Goal: Task Accomplishment & Management: Manage account settings

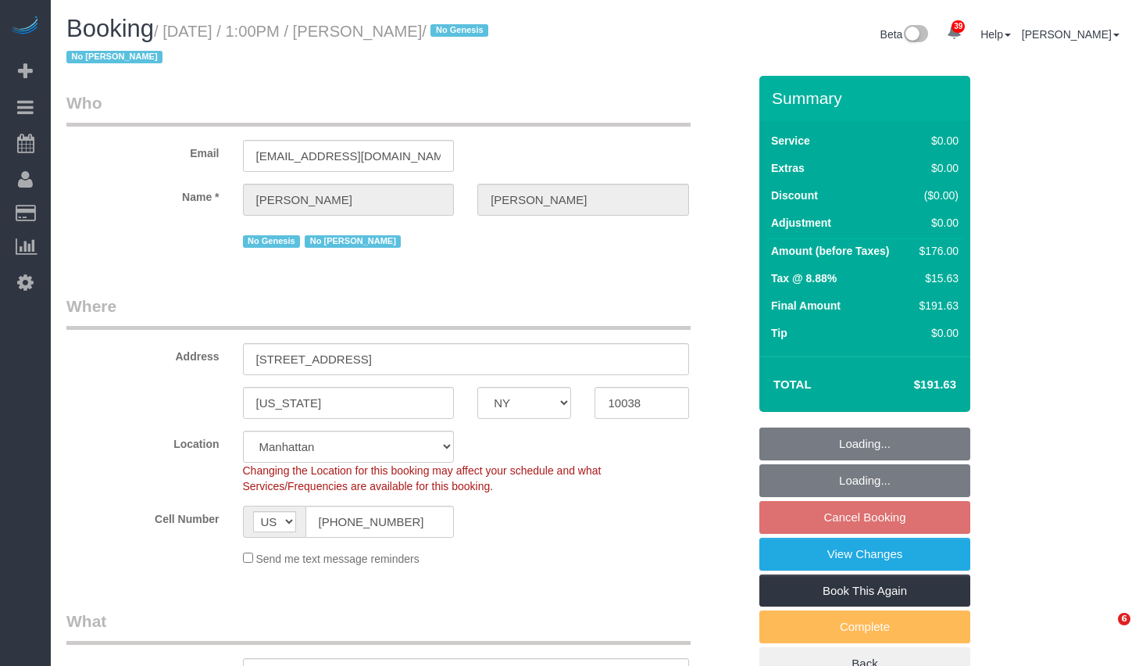
select select "NY"
select select "2"
select select "spot6"
select select "number:89"
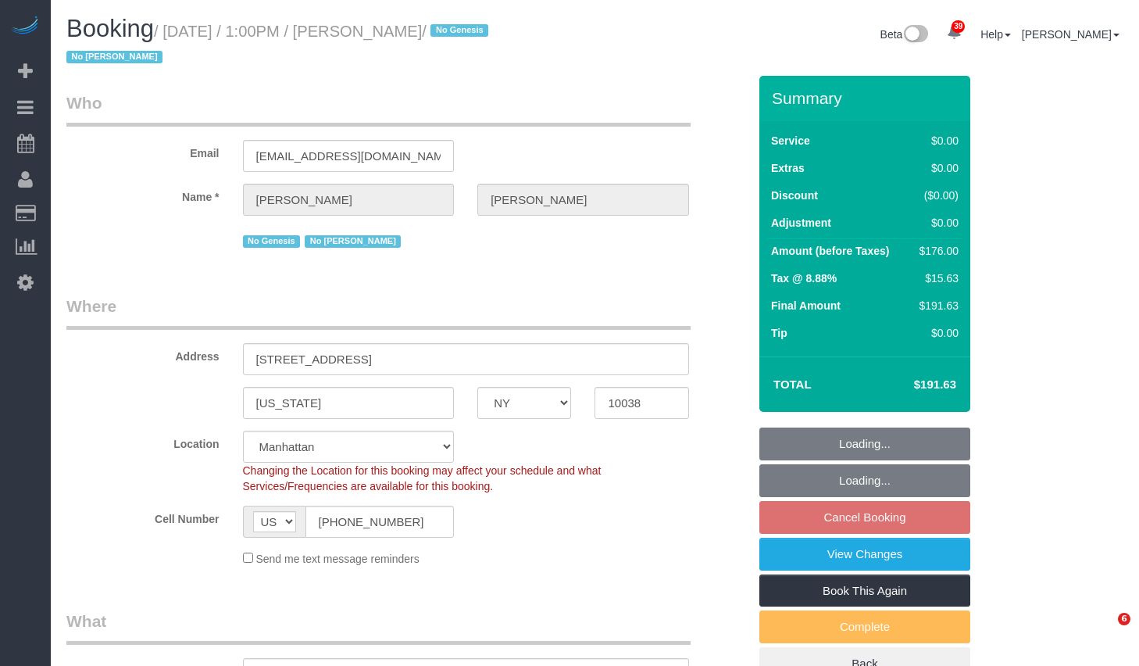
select select "number:90"
select select "number:15"
select select "number:6"
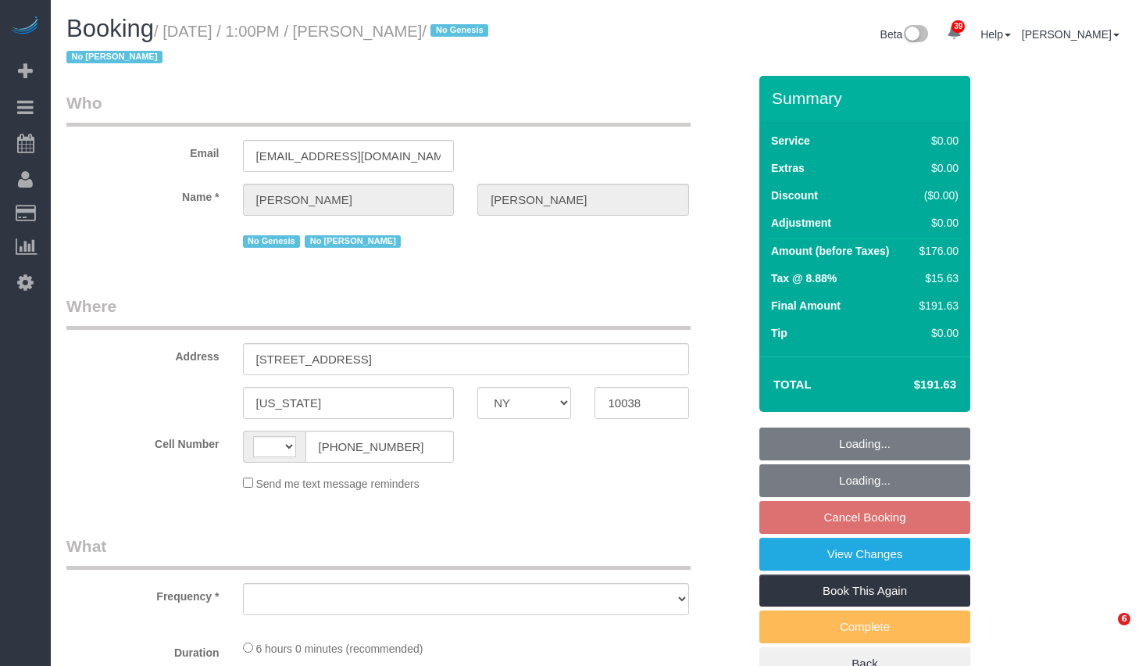
select select "NY"
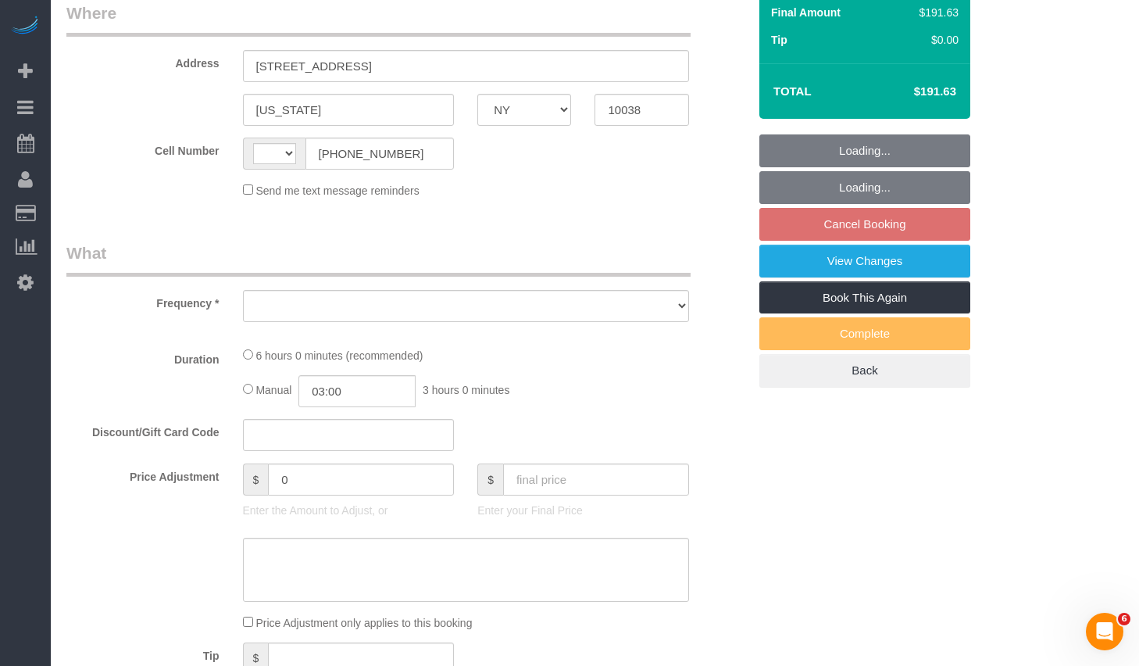
select select "string:US"
select select "2"
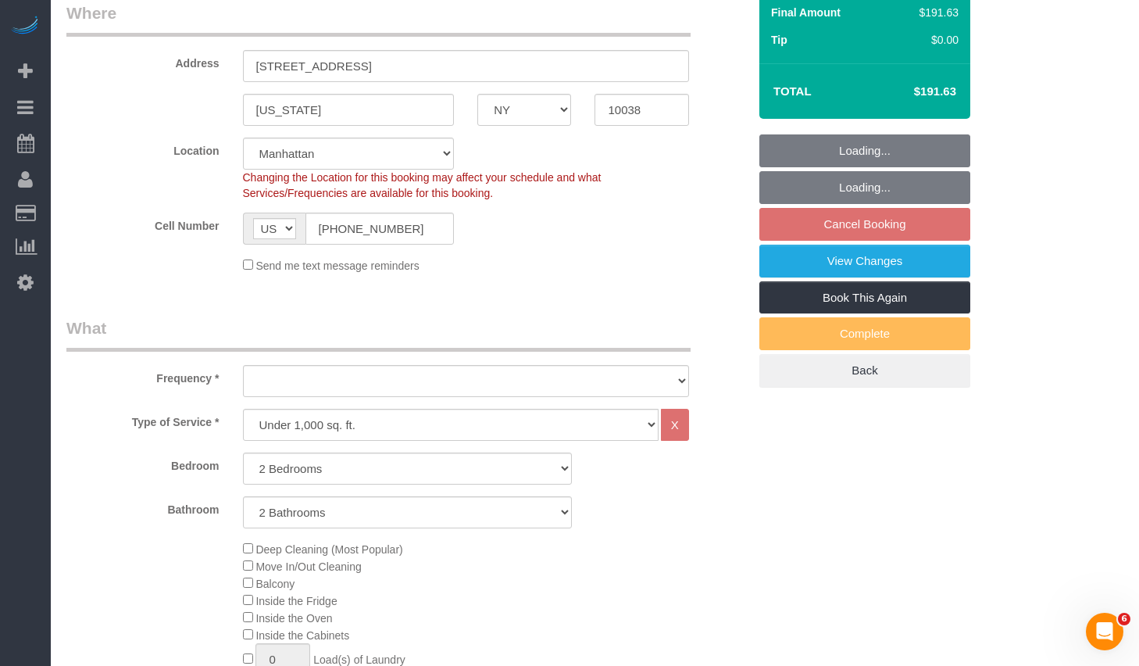
select select "string:stripe-pm_1O5ggA4VGloSiKo7XsdfJGFe"
select select "number:89"
select select "number:90"
select select "number:15"
select select "number:6"
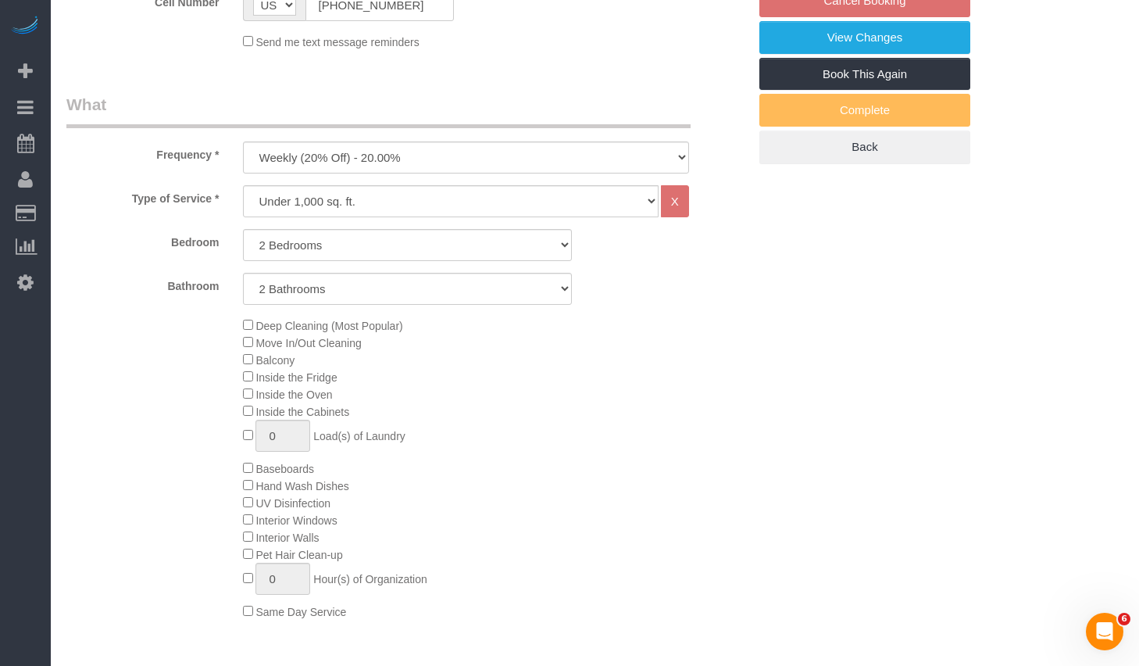
select select "object:1109"
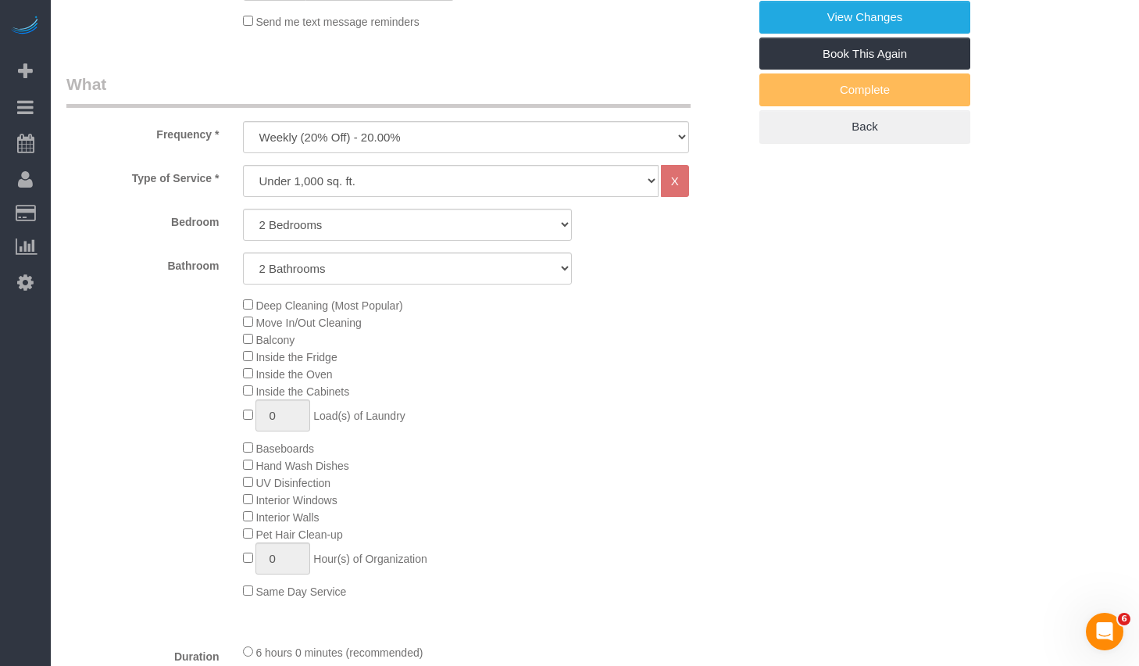
select select "2"
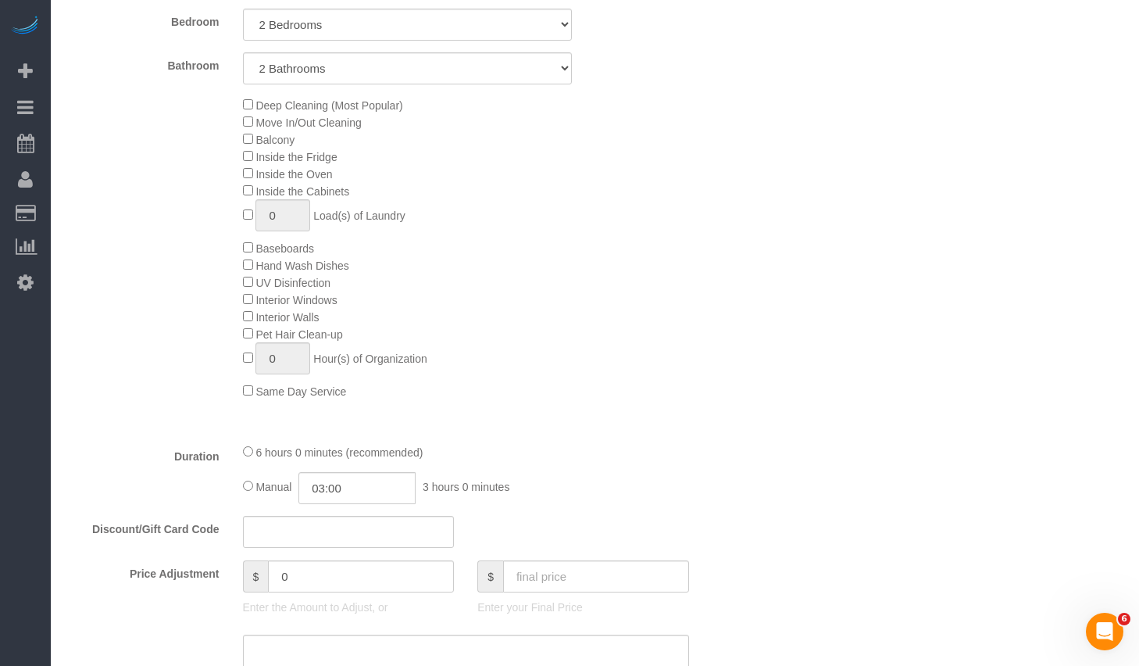
select select "spot6"
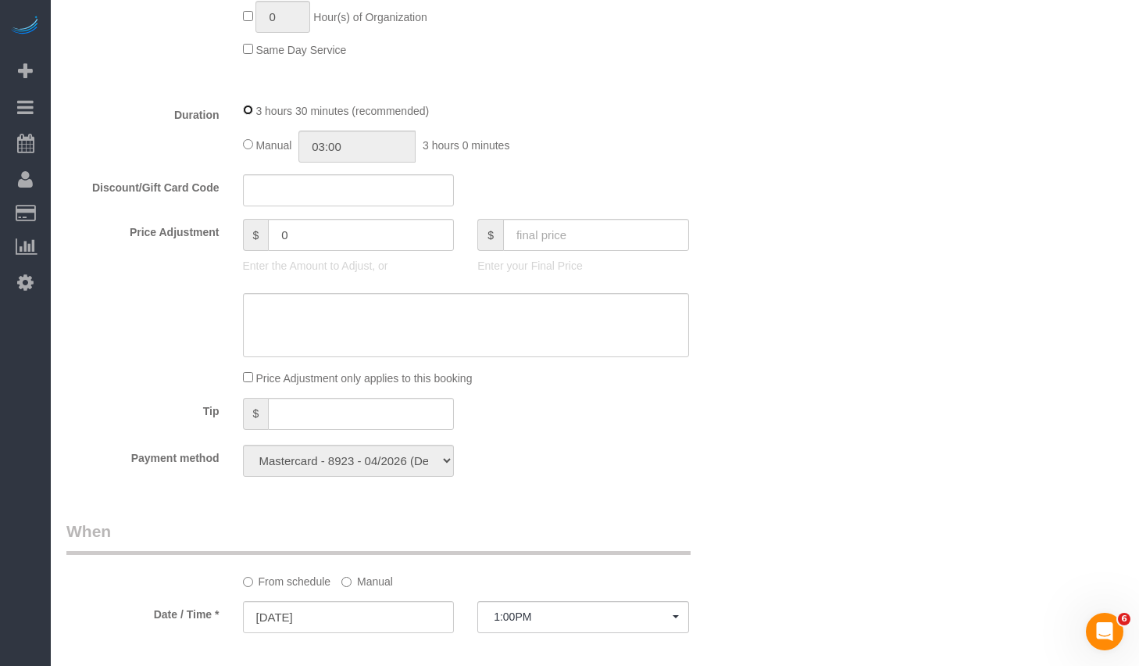
select select "spot60"
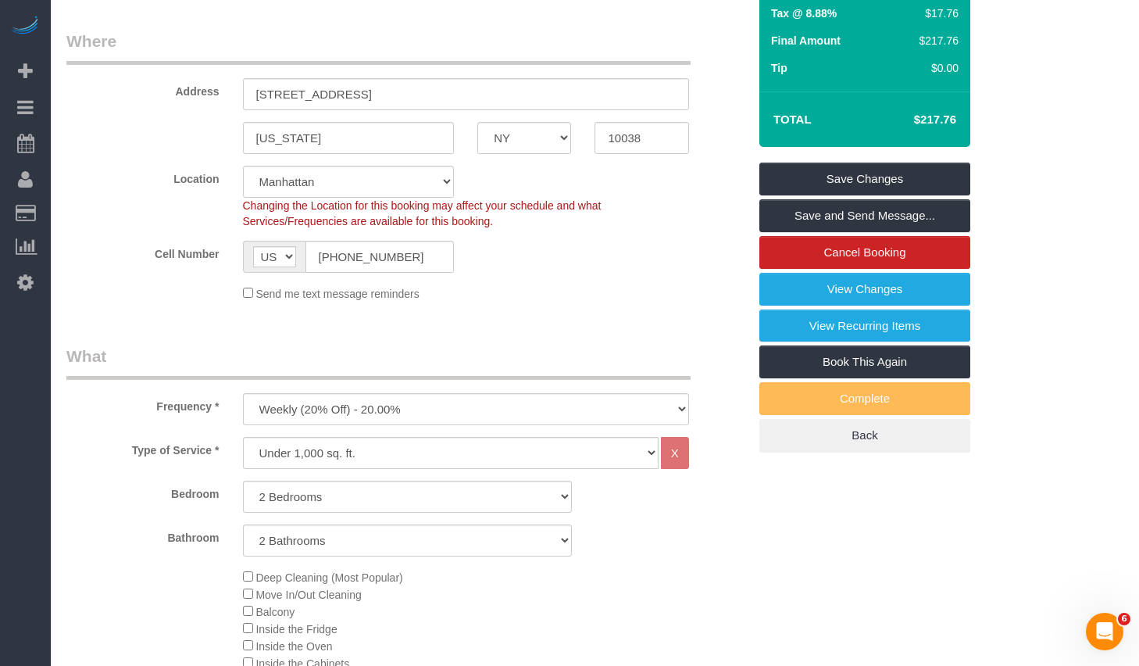
scroll to position [0, 0]
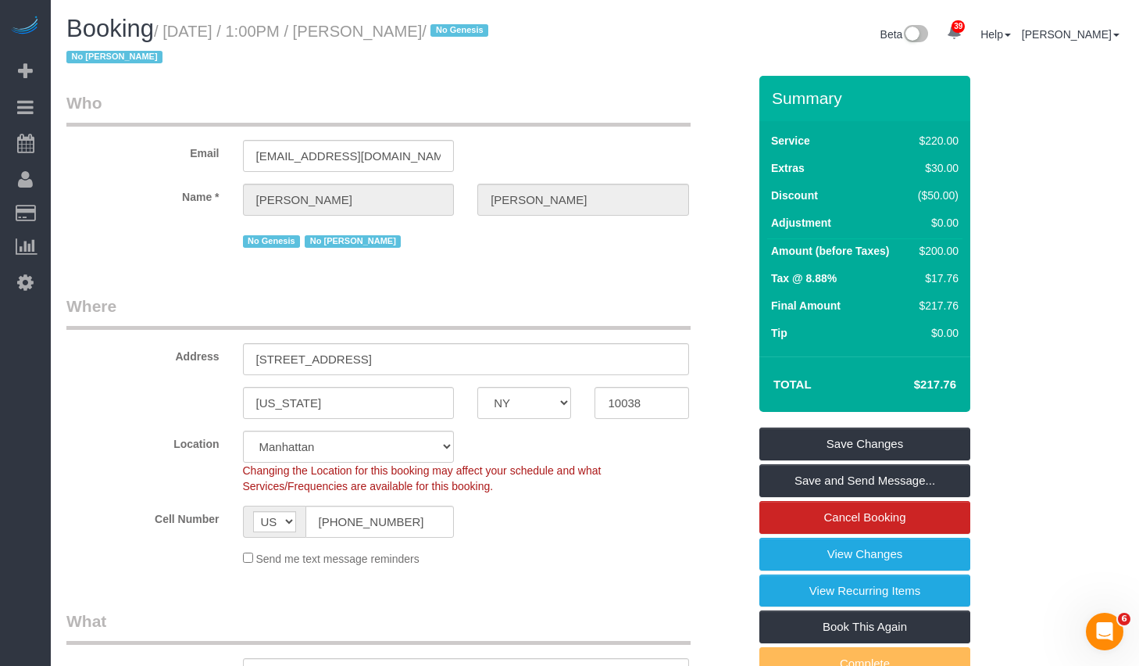
click at [596, 526] on div "Cell Number AF AL DZ AD AO AI AQ AG AR AM AW AU AT AZ BS BH BD BB BY BE BZ BJ B…" at bounding box center [407, 521] width 705 height 32
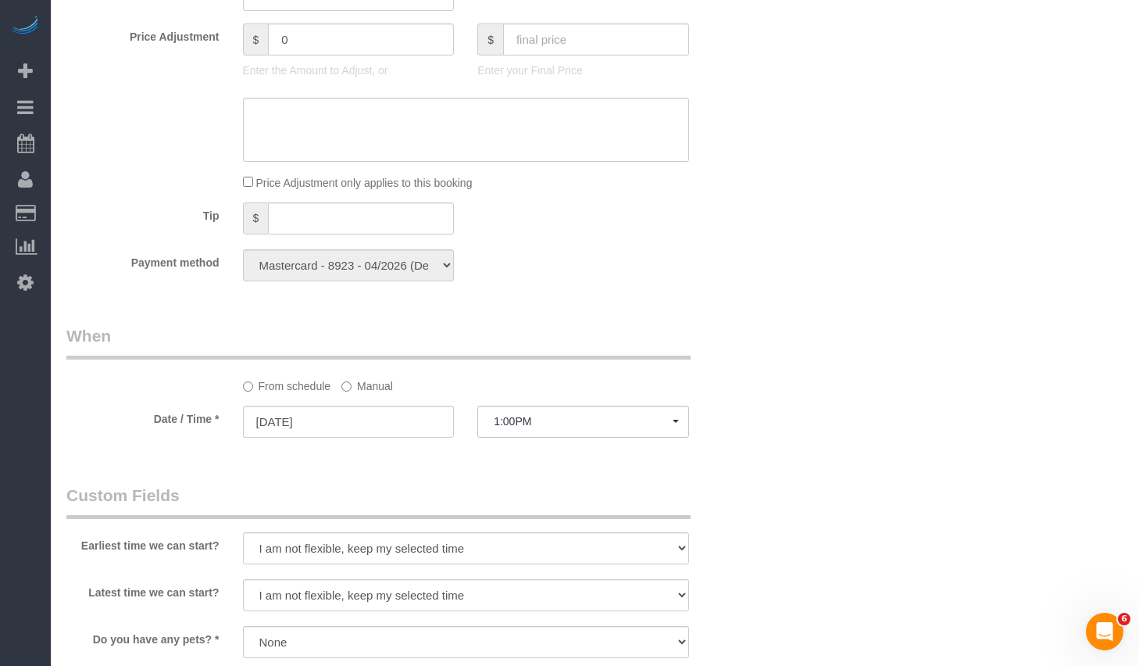
scroll to position [1765, 0]
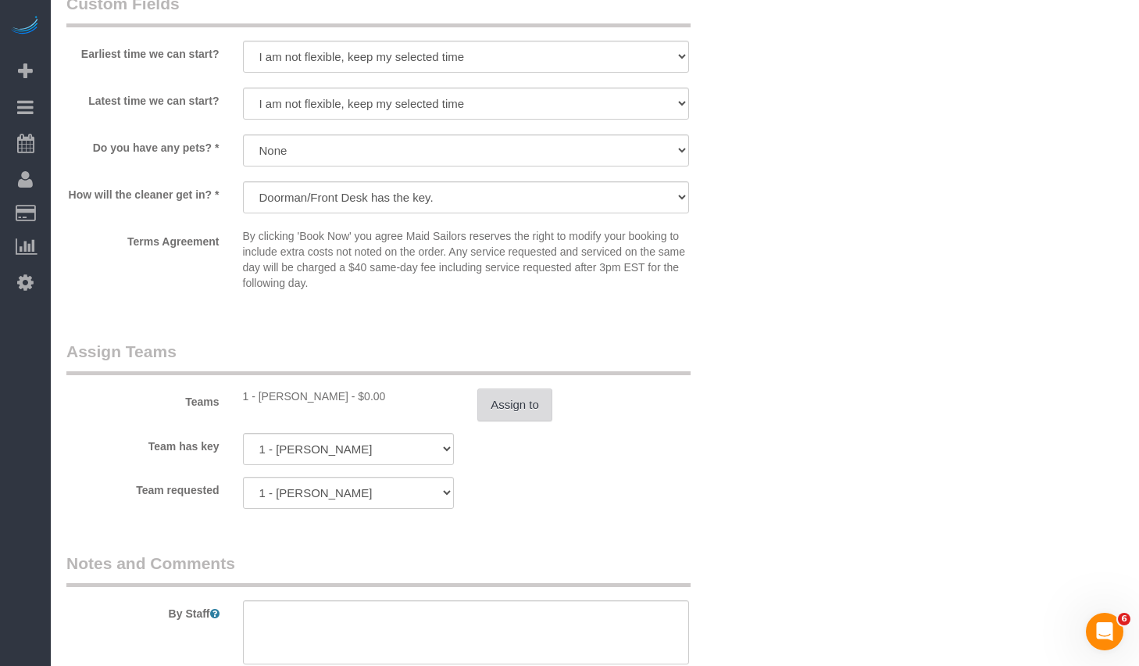
click at [522, 397] on button "Assign to" at bounding box center [514, 404] width 75 height 33
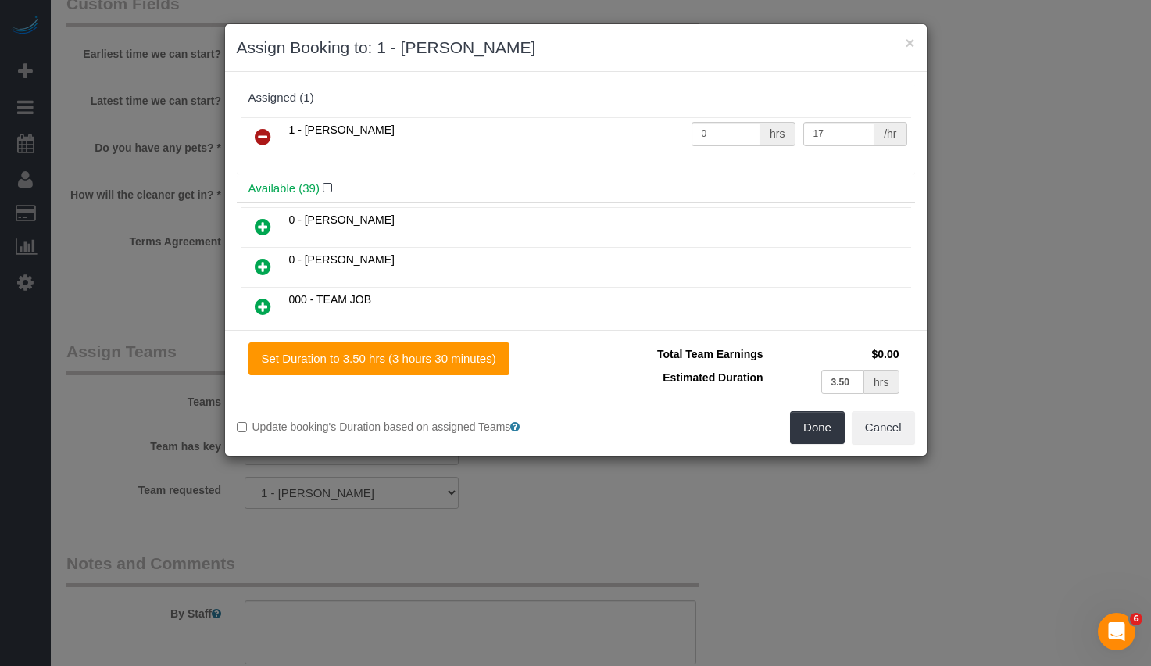
click at [261, 137] on icon at bounding box center [263, 136] width 16 height 19
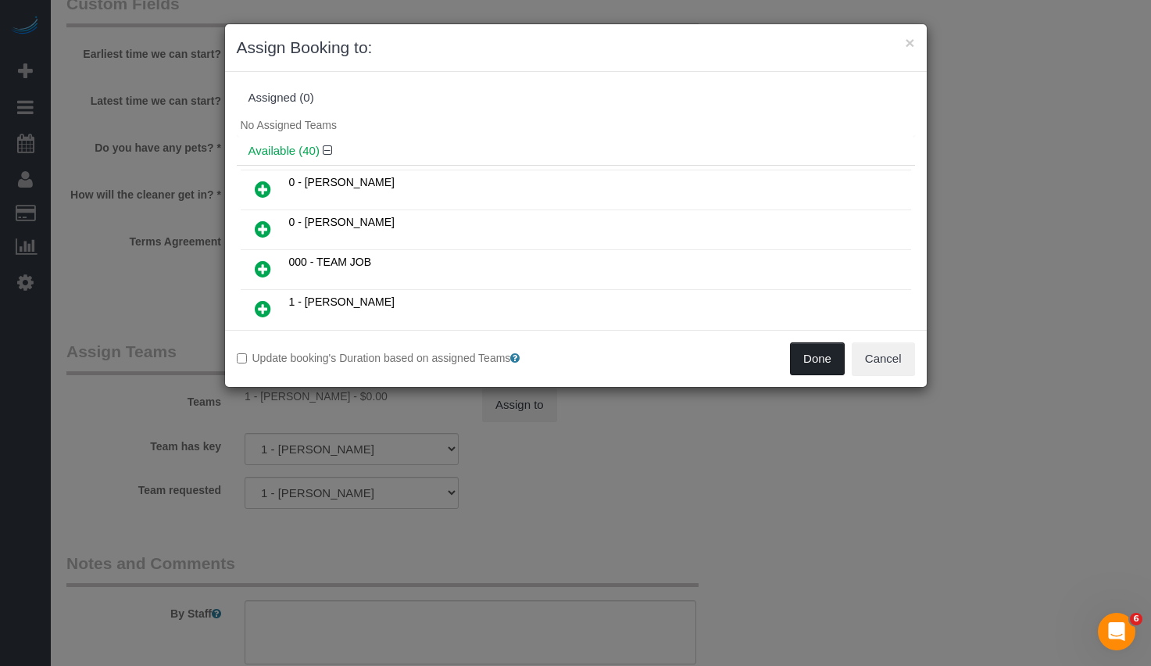
click at [809, 363] on button "Done" at bounding box center [817, 358] width 55 height 33
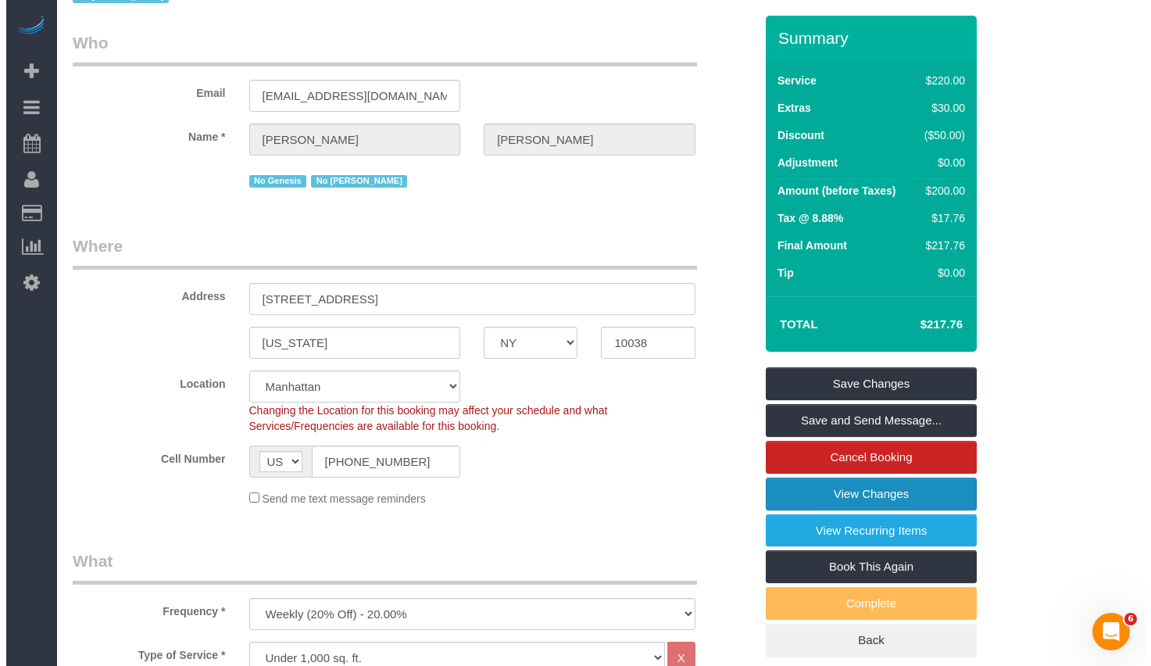
scroll to position [0, 0]
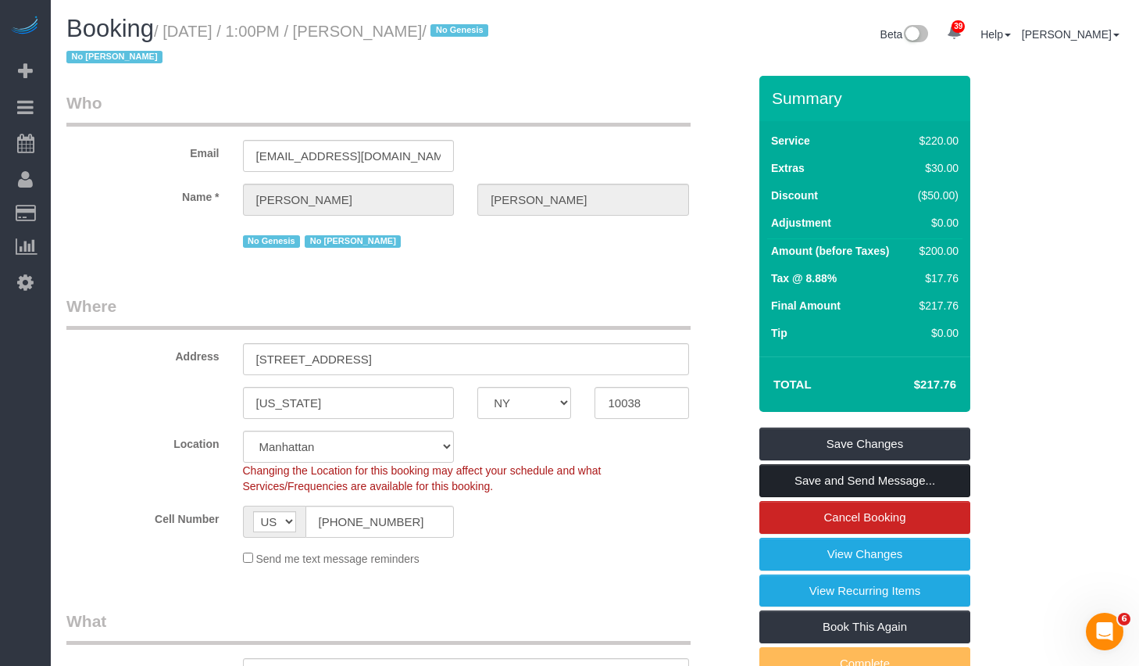
click at [860, 480] on link "Save and Send Message..." at bounding box center [864, 480] width 211 height 33
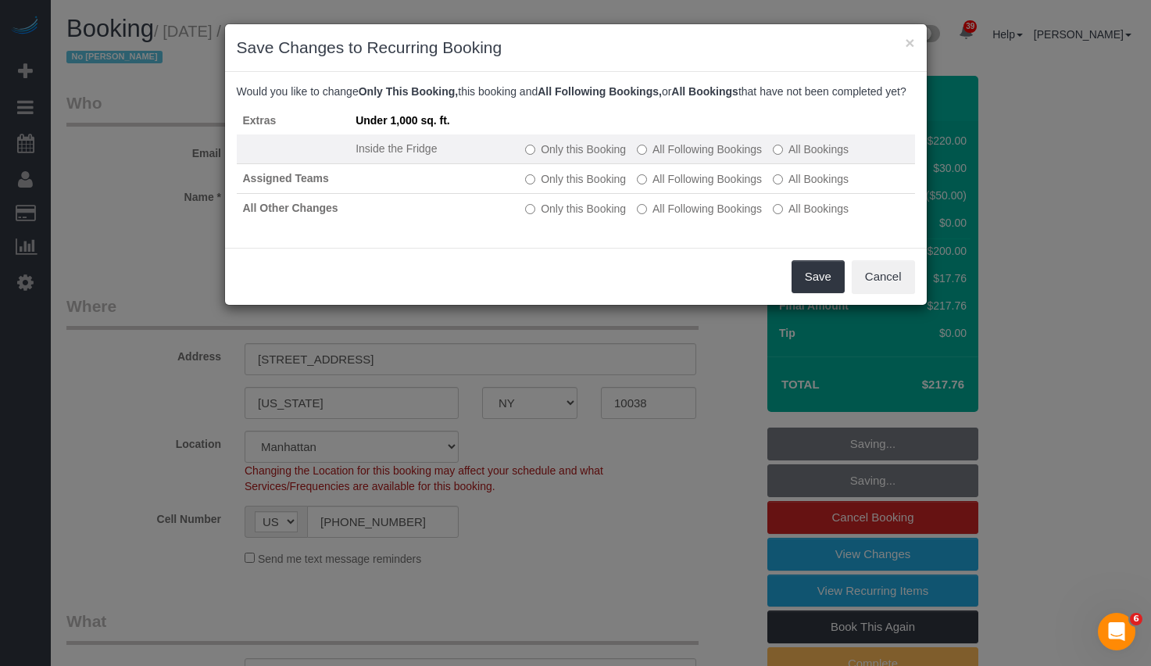
click at [569, 157] on label "Only this Booking" at bounding box center [575, 149] width 101 height 16
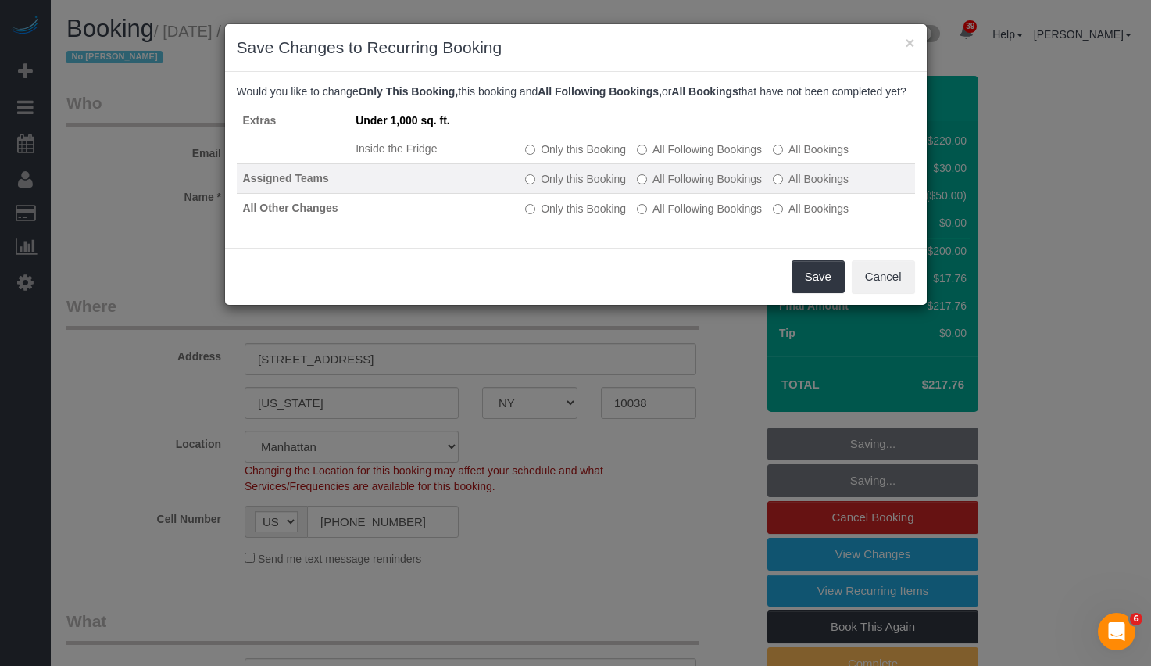
click at [670, 187] on label "All Following Bookings" at bounding box center [699, 179] width 125 height 16
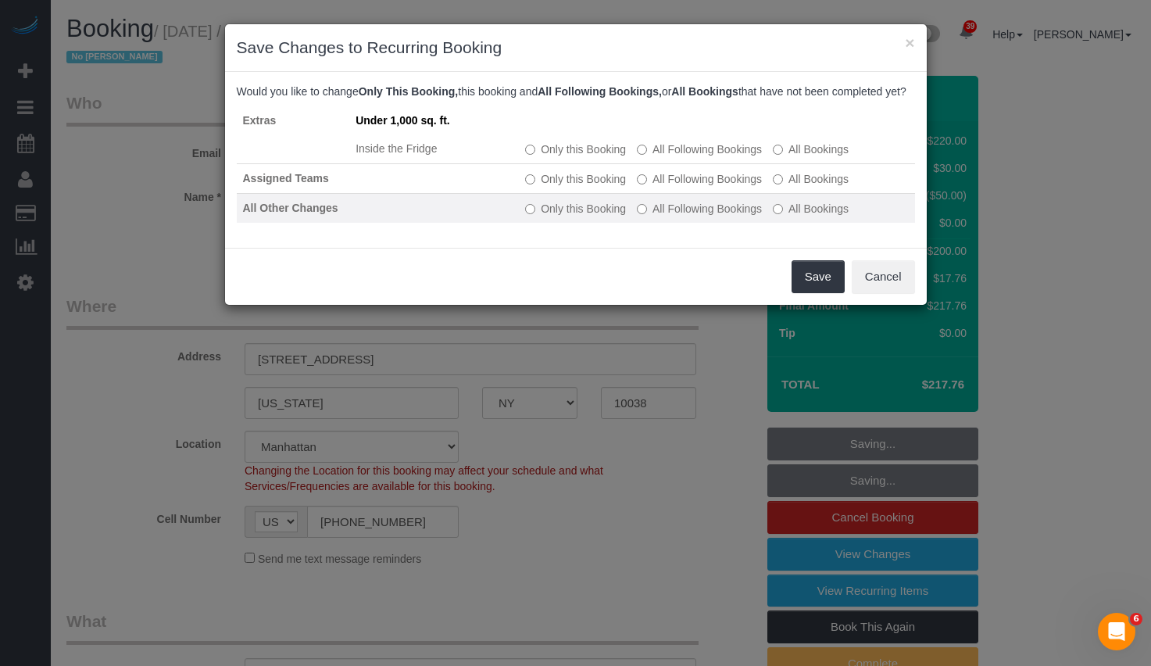
click at [670, 216] on label "All Following Bookings" at bounding box center [699, 209] width 125 height 16
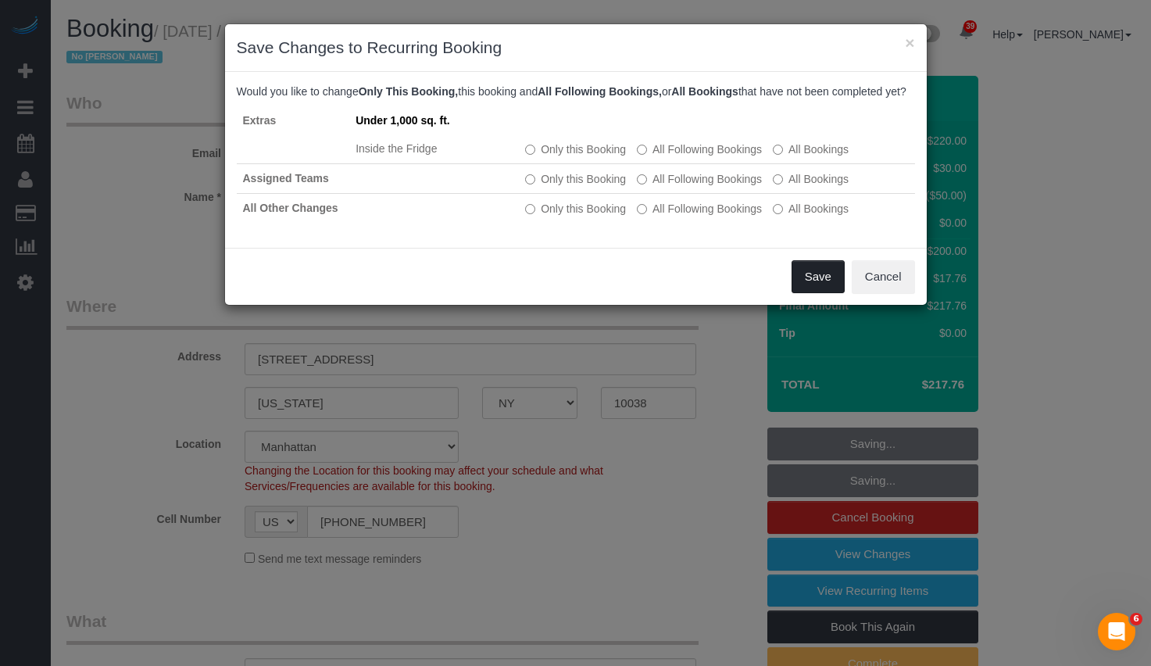
click at [821, 291] on button "Save" at bounding box center [817, 276] width 53 height 33
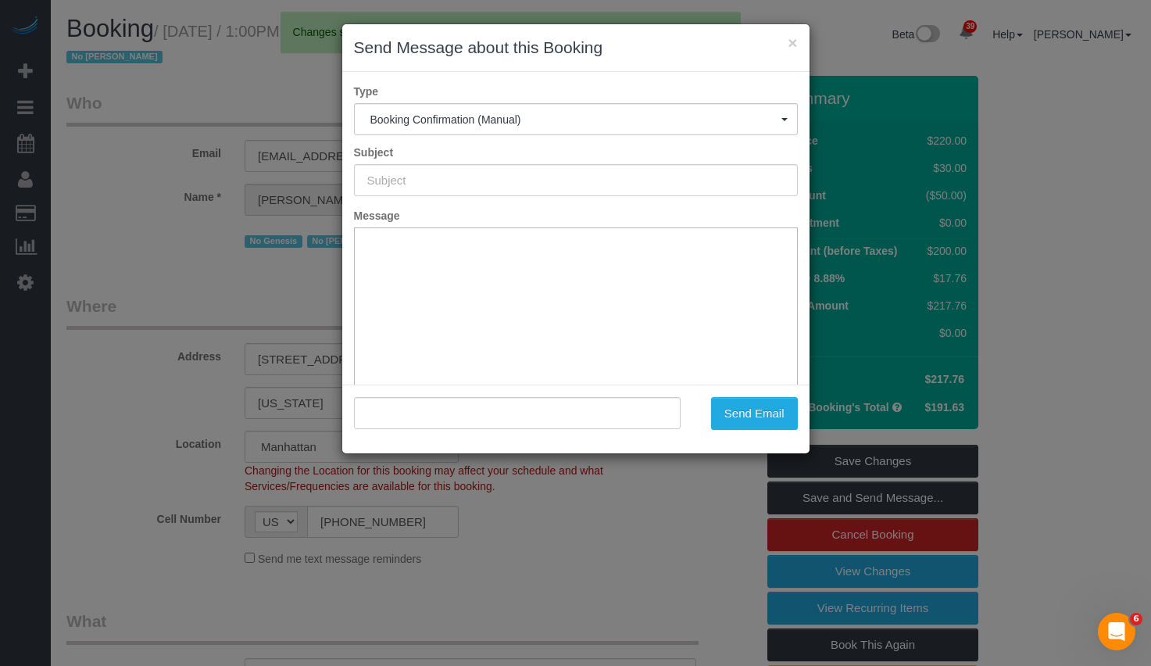
type input "Cleaning Confirmed for 10/16/2025 at 1:00pm"
type input ""Zoe Chen" <zhuochen1@gmail.com>"
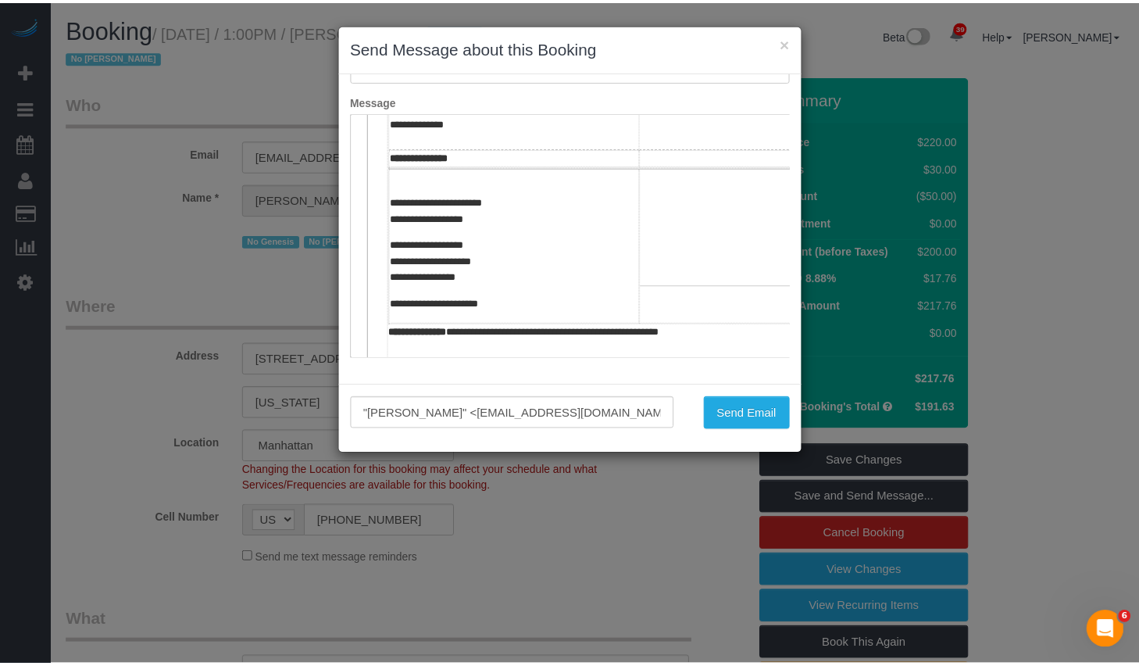
scroll to position [682, 0]
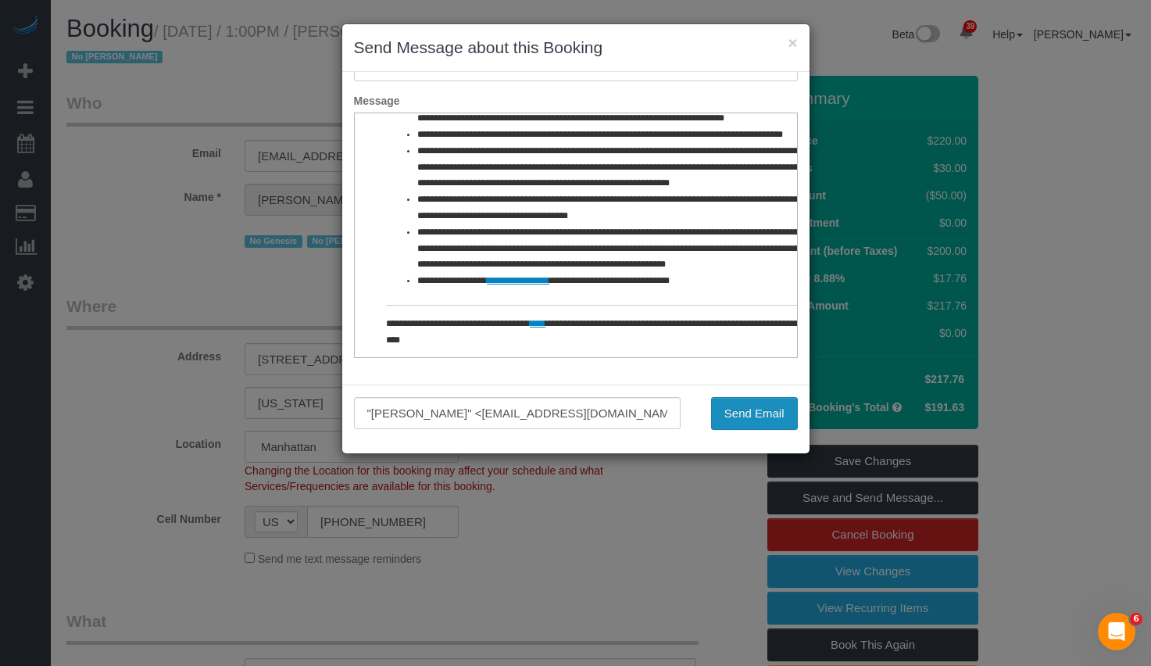
click at [736, 405] on button "Send Email" at bounding box center [754, 413] width 87 height 33
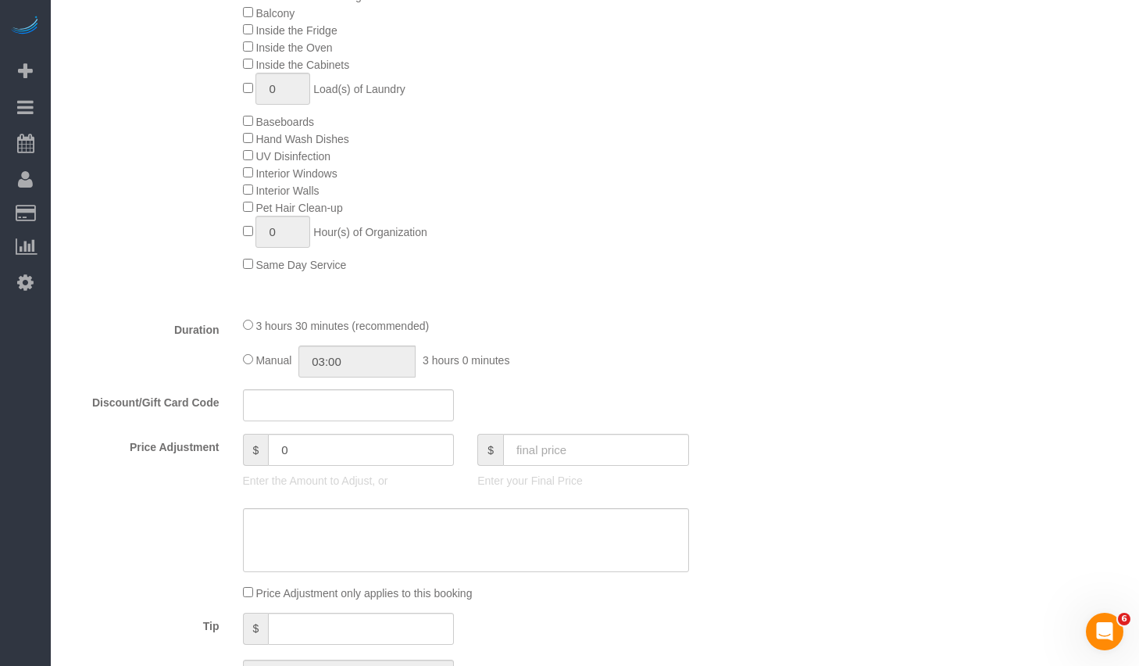
scroll to position [509, 0]
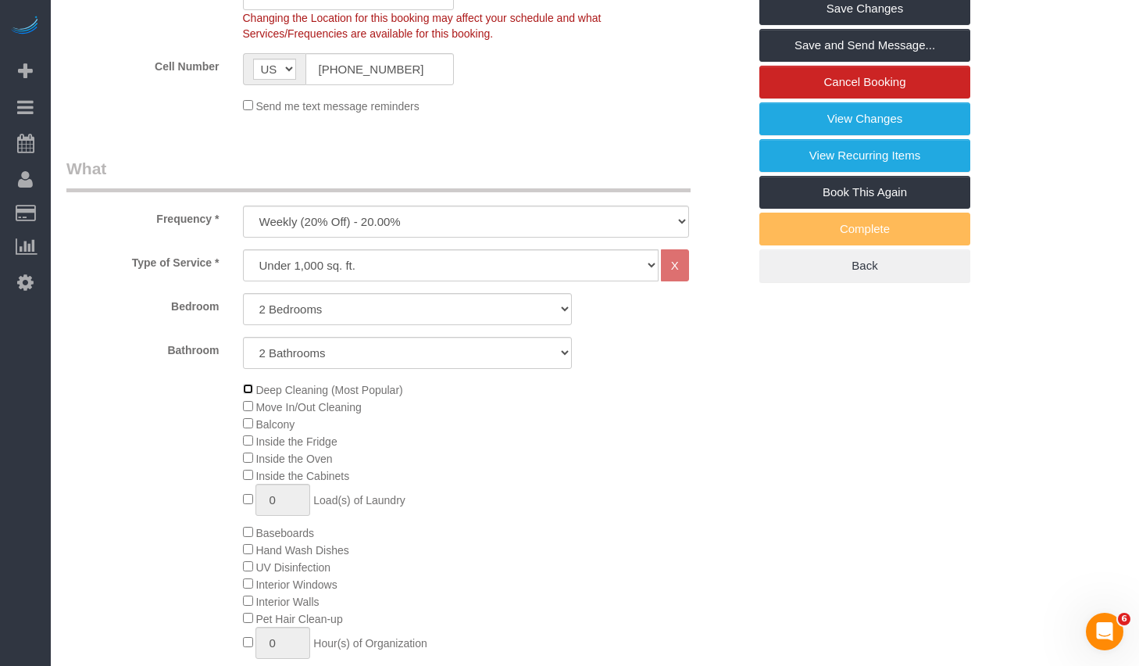
select select "spot114"
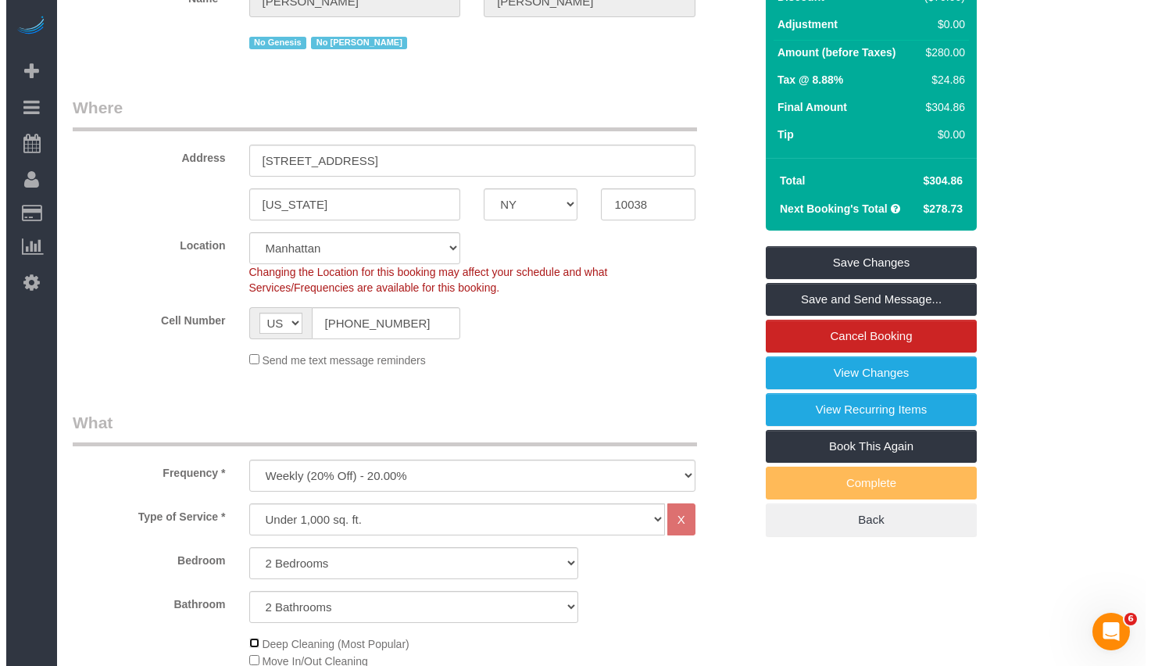
scroll to position [0, 0]
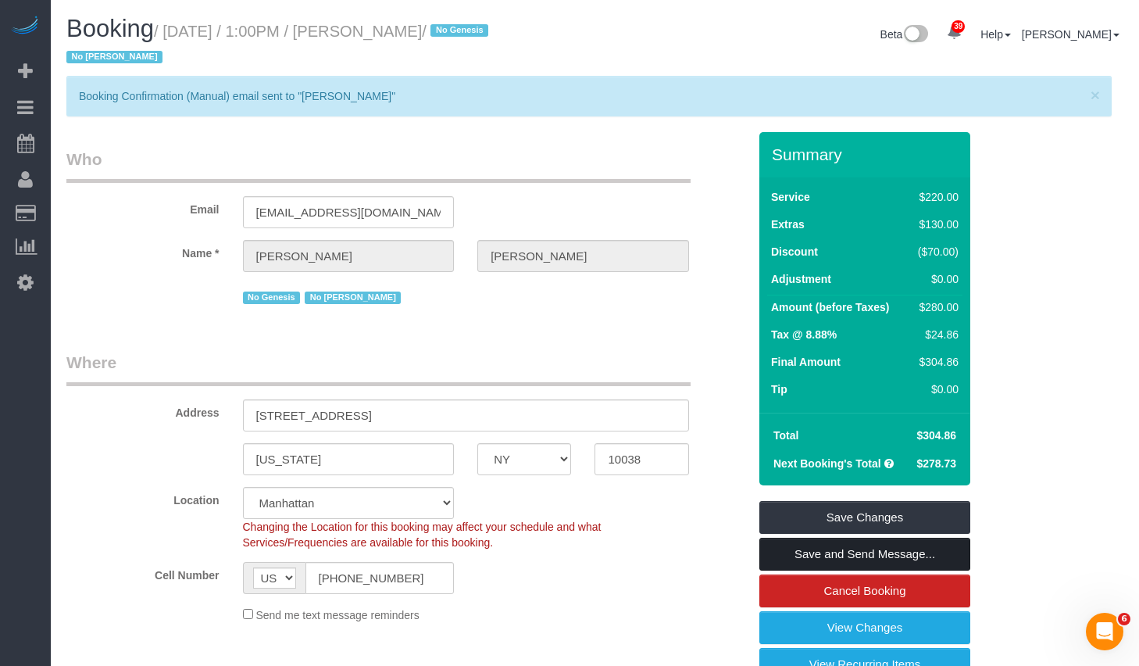
click at [805, 554] on link "Save and Send Message..." at bounding box center [864, 553] width 211 height 33
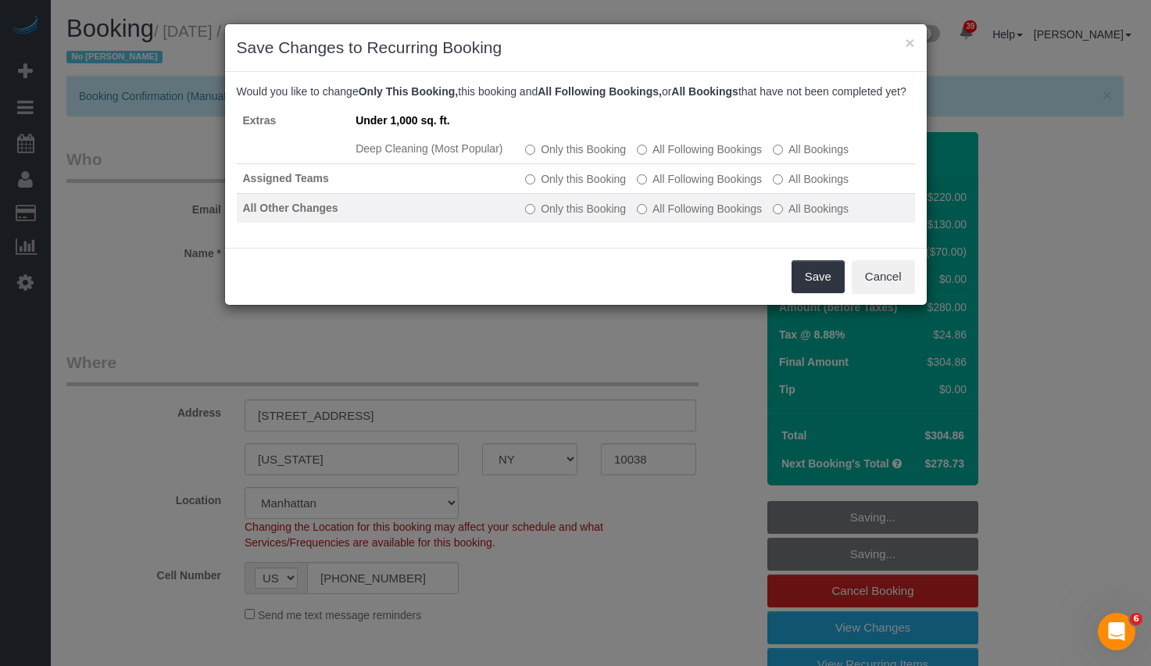
click at [651, 216] on label "All Following Bookings" at bounding box center [699, 209] width 125 height 16
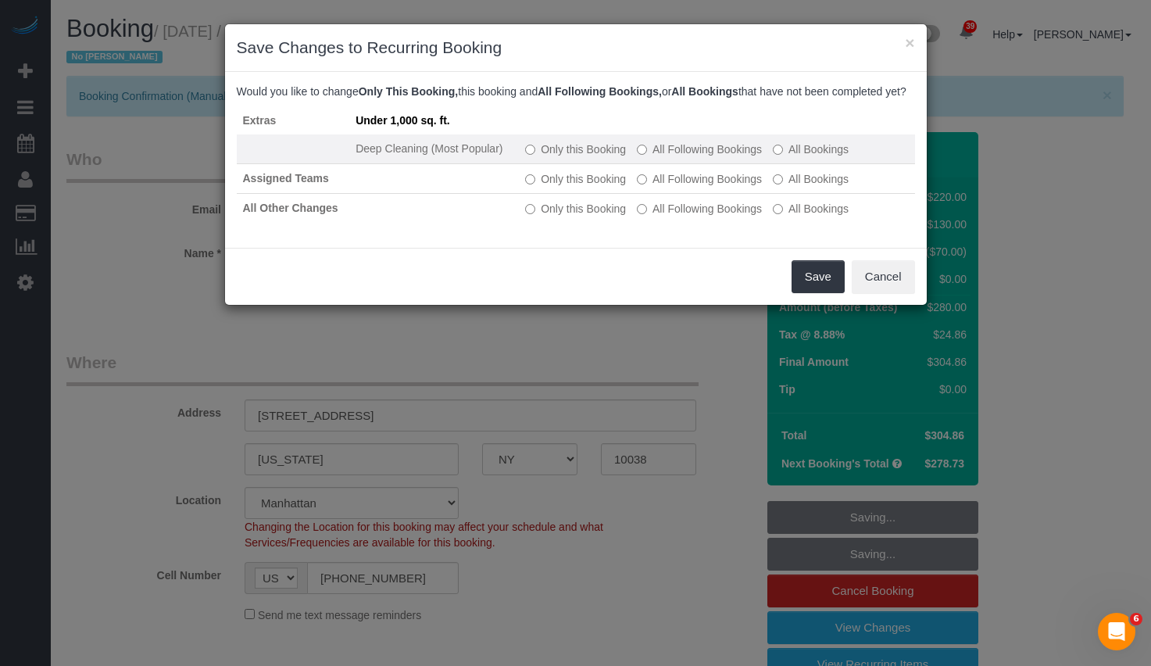
click at [576, 157] on label "Only this Booking" at bounding box center [575, 149] width 101 height 16
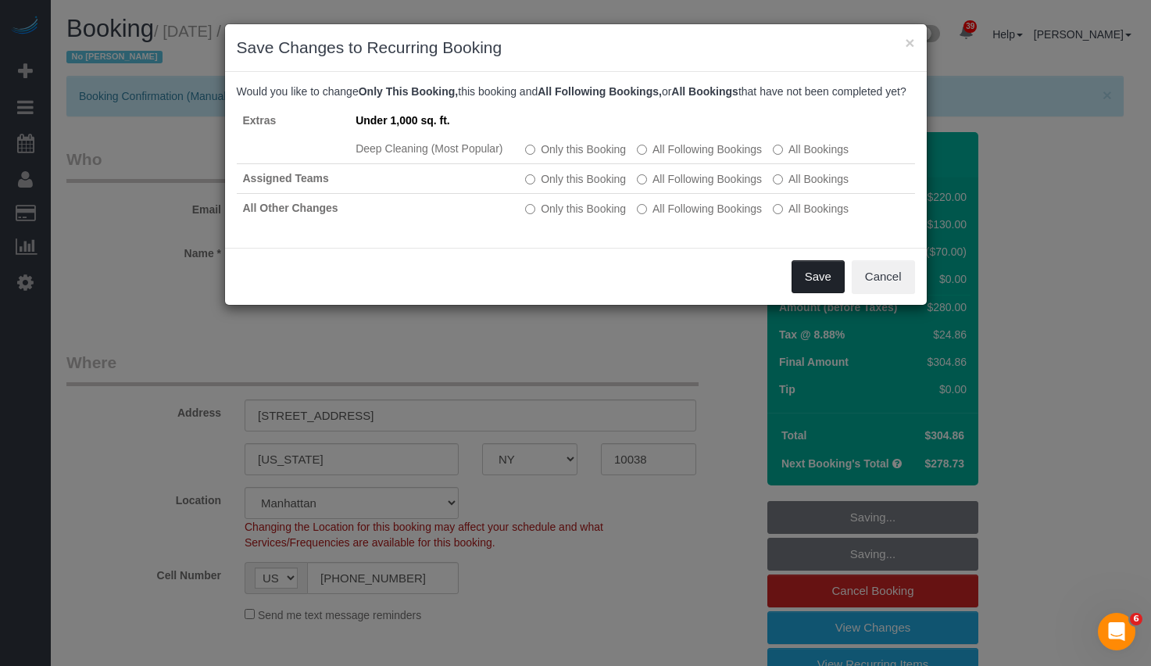
click at [806, 289] on button "Save" at bounding box center [817, 276] width 53 height 33
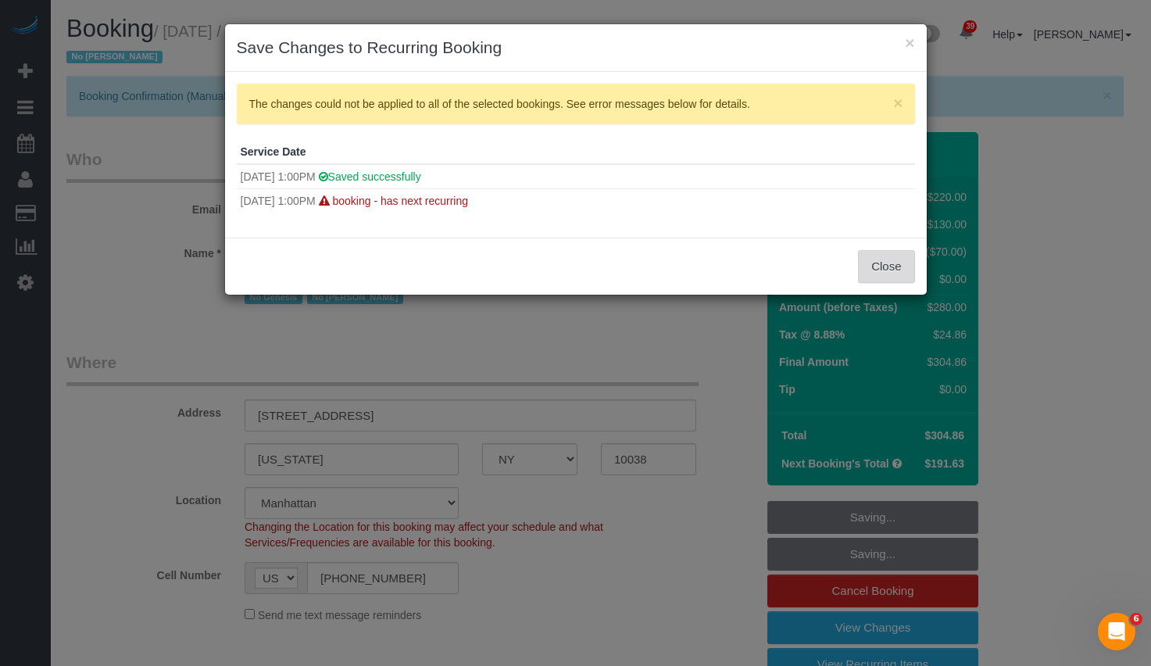
click at [887, 262] on button "Close" at bounding box center [886, 266] width 56 height 33
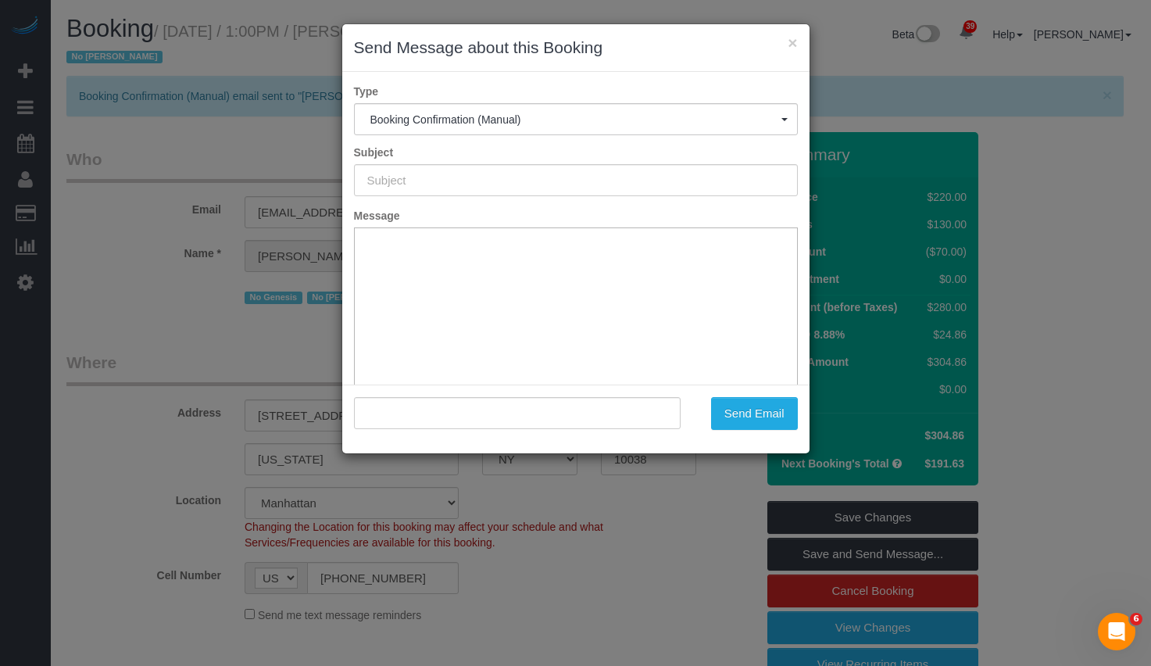
type input "Cleaning Confirmed for 10/16/2025 at 1:00pm"
type input ""Zoe Chen" <zhuochen1@gmail.com>"
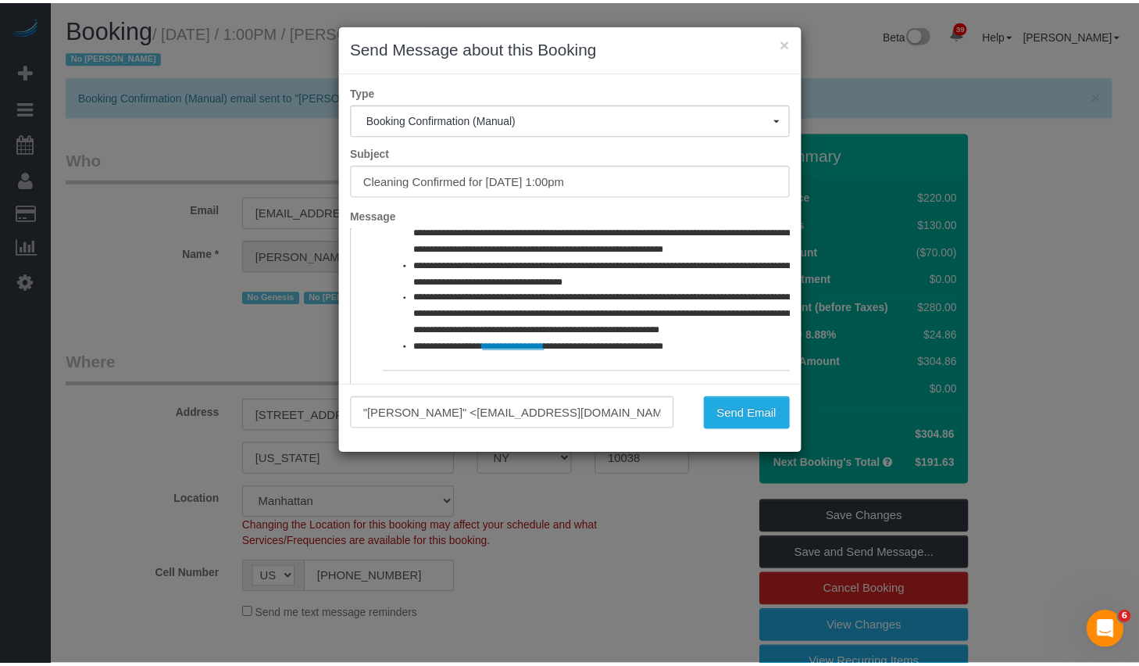
scroll to position [115, 0]
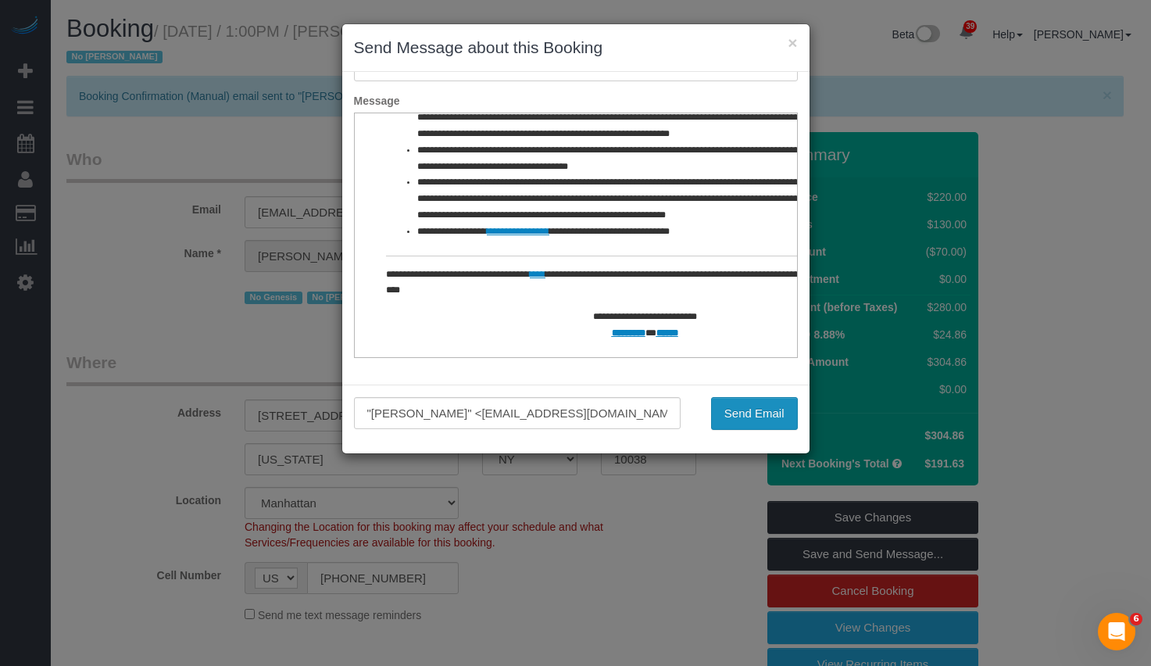
click at [780, 425] on button "Send Email" at bounding box center [754, 413] width 87 height 33
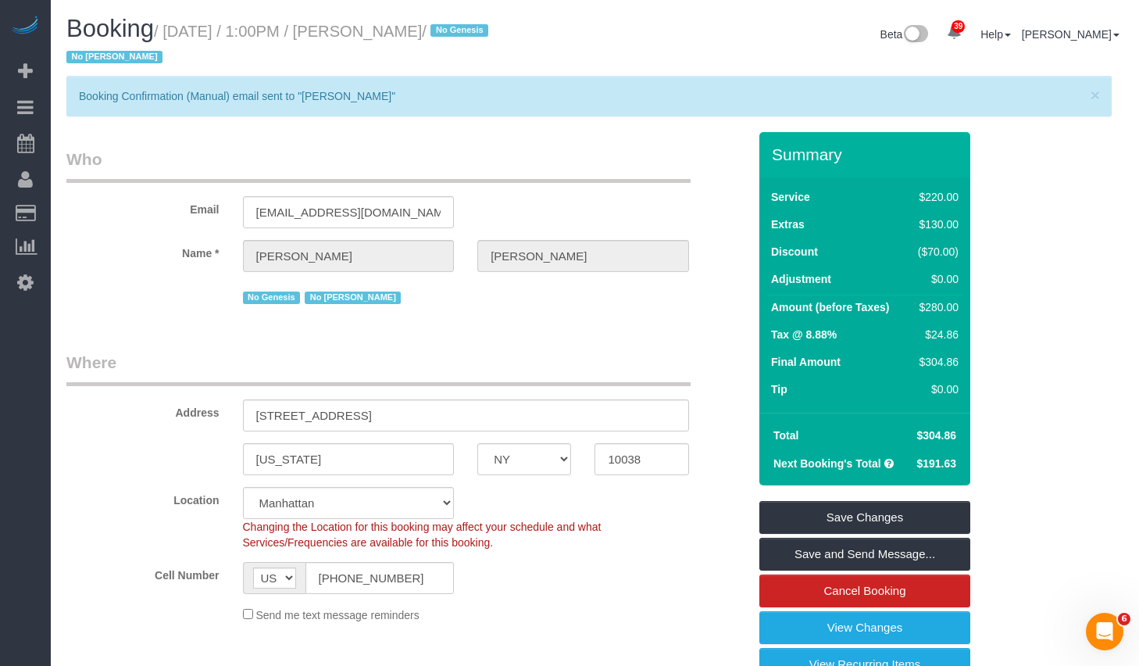
drag, startPoint x: 911, startPoint y: 434, endPoint x: 957, endPoint y: 438, distance: 46.3
click at [957, 438] on td "$304.86" at bounding box center [934, 435] width 55 height 28
click at [955, 437] on td "$304.86" at bounding box center [934, 435] width 55 height 28
click at [956, 437] on td "$304.86" at bounding box center [934, 435] width 55 height 28
drag, startPoint x: 959, startPoint y: 438, endPoint x: 915, endPoint y: 431, distance: 44.3
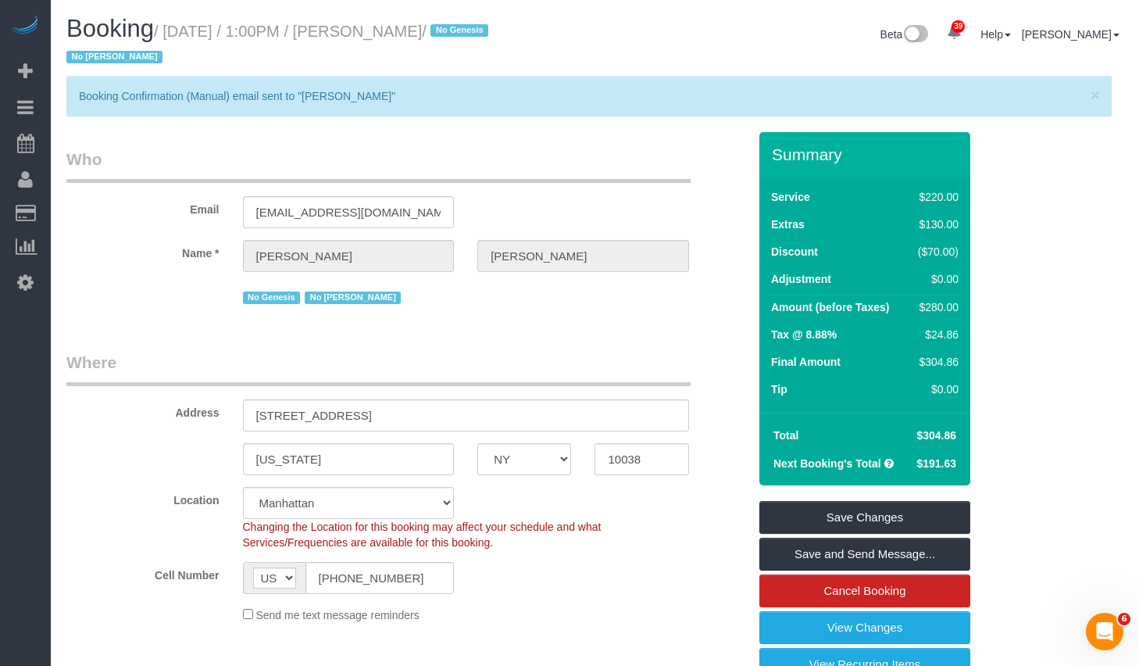
click at [915, 431] on td "$304.86" at bounding box center [934, 435] width 55 height 28
copy span "$304.86"
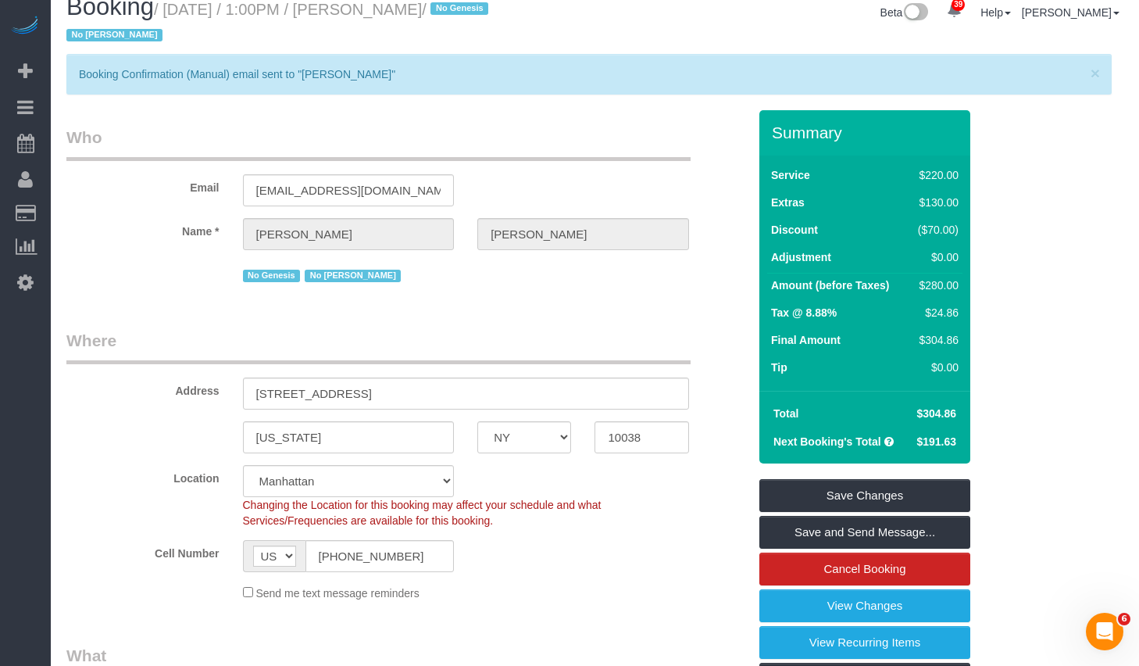
scroll to position [0, 0]
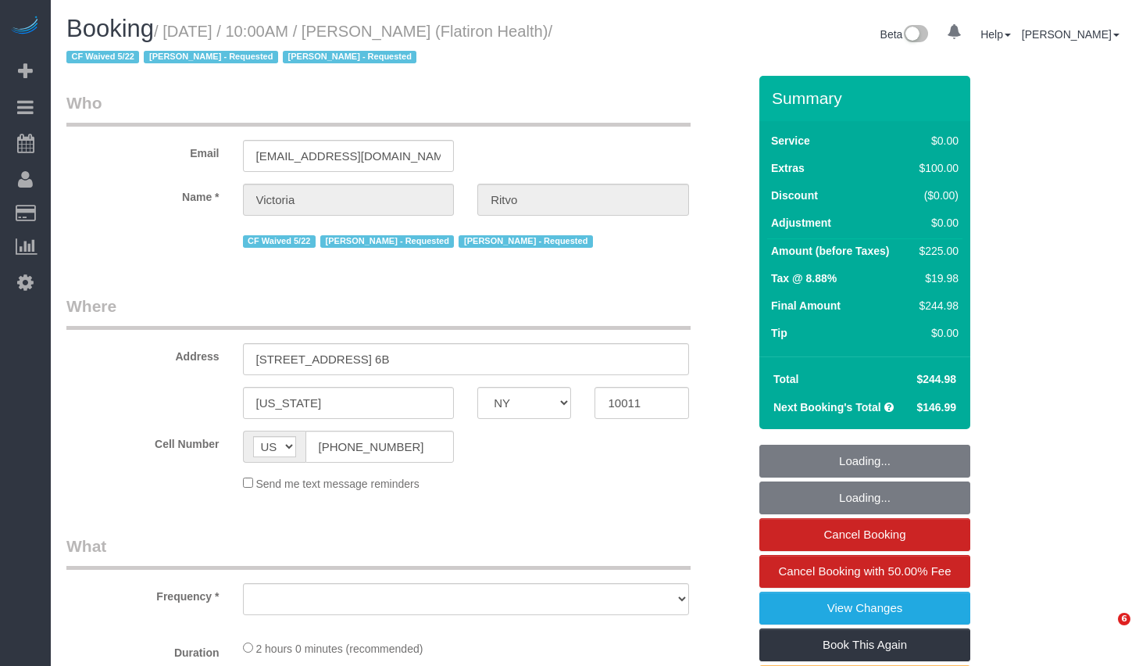
select select "NY"
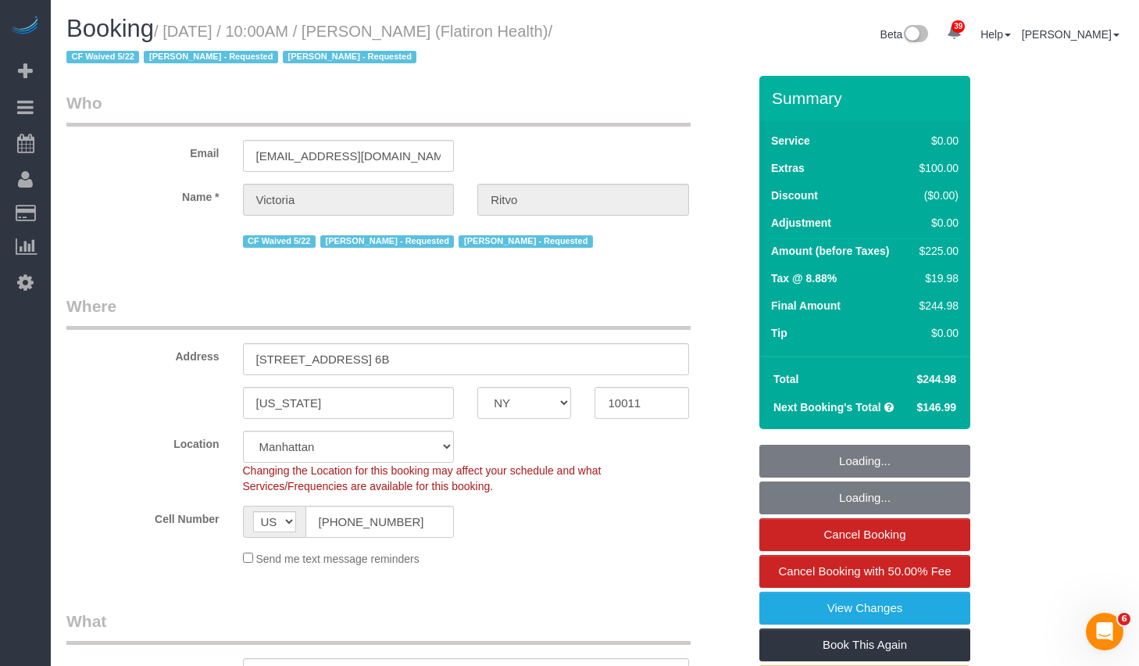
select select "object:990"
select select "spot1"
select select "number:89"
select select "number:90"
select select "number:15"
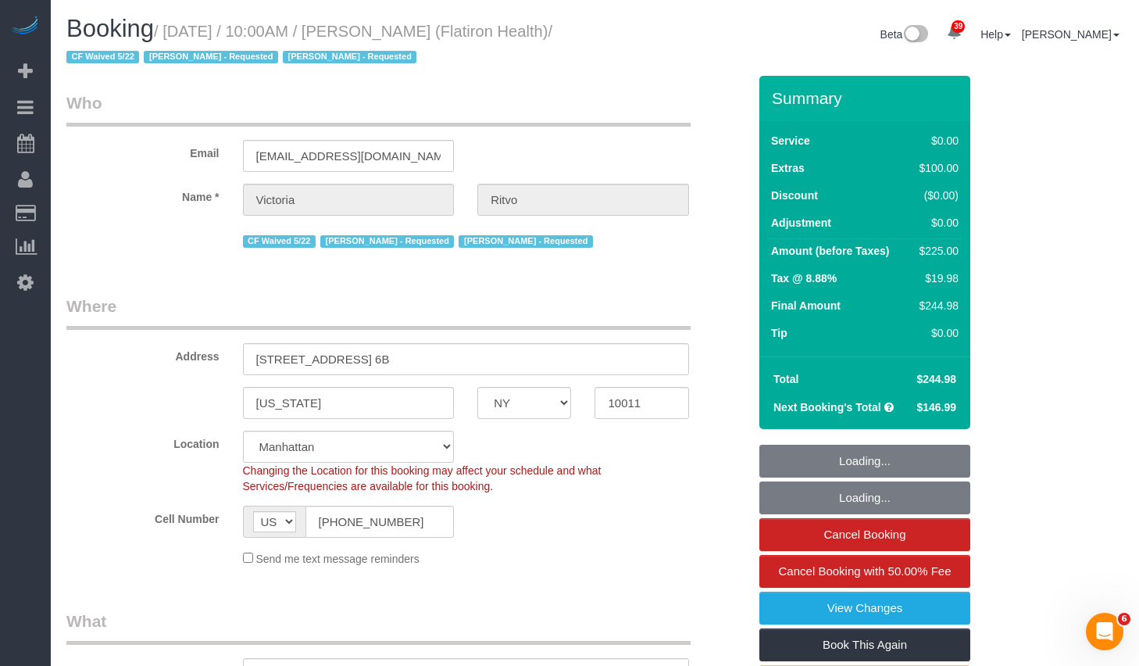
select select "number:5"
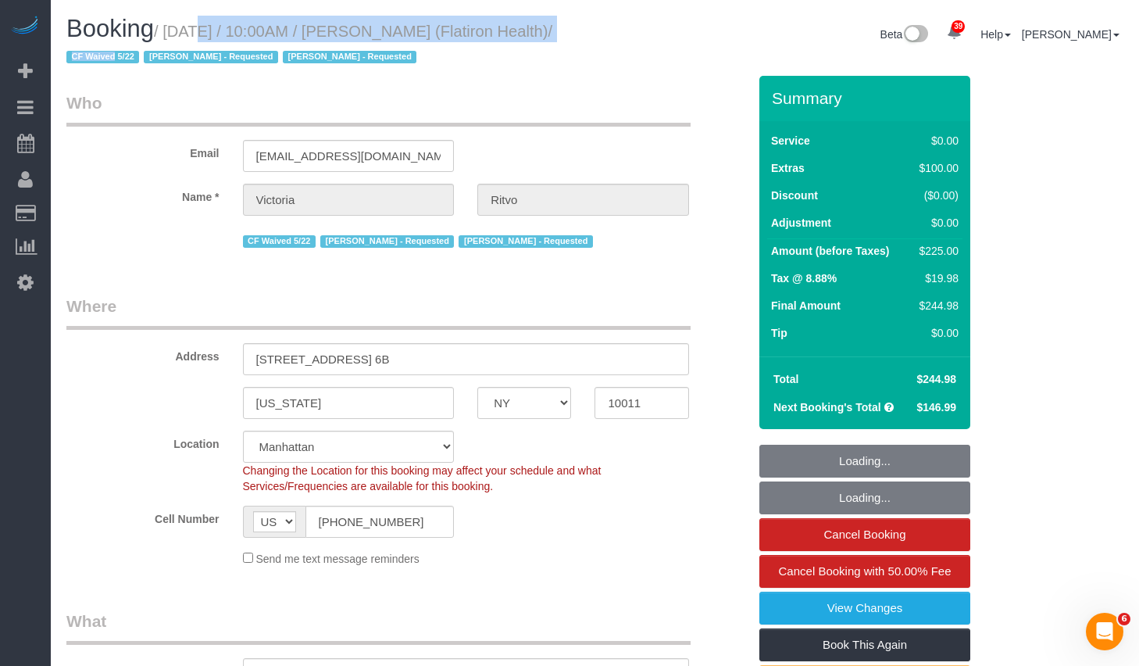
select select "string:stripe-pm_1RbL4h4VGloSiKo7vN4AGP0f"
drag, startPoint x: 178, startPoint y: 30, endPoint x: 120, endPoint y: 64, distance: 67.5
click at [120, 64] on small "/ October 14, 2025 / 10:00AM / Victoria Ritvo (Flatiron Health) / CF Waived 5/2…" at bounding box center [309, 45] width 486 height 44
copy small "October 14, 2025 / 10:00AM / Victoria Ritvo (Flatiron Health)"
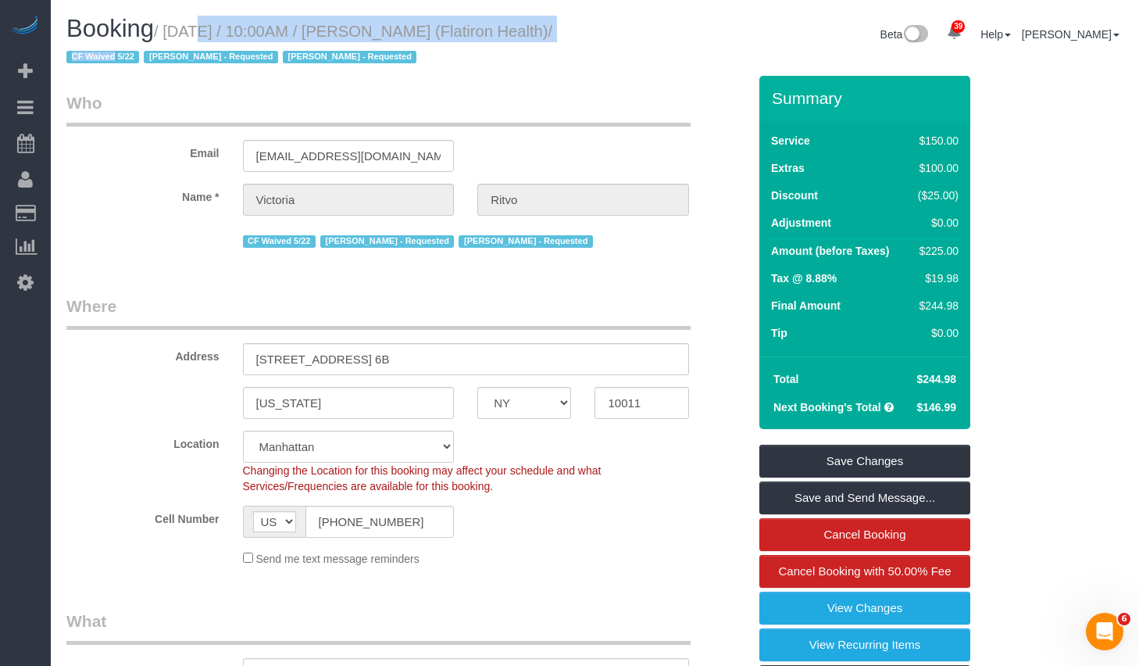
select select "spot45"
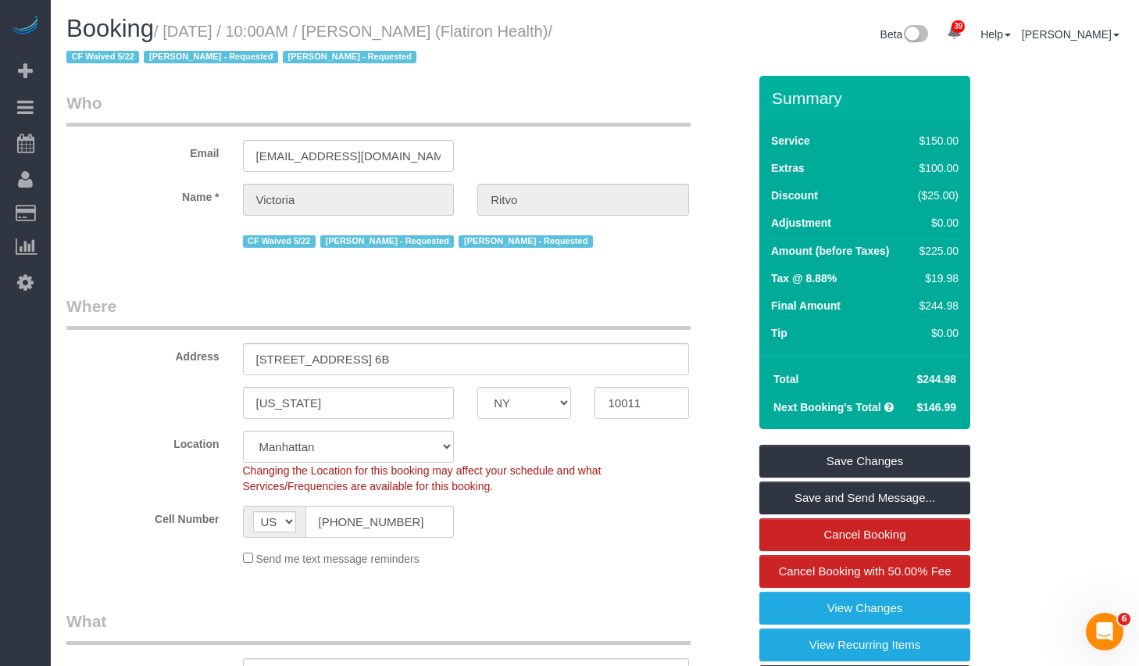
click at [434, 41] on h1 "Booking / October 14, 2025 / 10:00AM / Victoria Ritvo (Flatiron Health) / CF Wa…" at bounding box center [324, 42] width 517 height 53
drag, startPoint x: 392, startPoint y: 30, endPoint x: 484, endPoint y: 41, distance: 92.0
click at [484, 41] on h1 "Booking / October 14, 2025 / 10:00AM / Victoria Ritvo (Flatiron Health) / CF Wa…" at bounding box center [324, 42] width 517 height 53
copy small "Victoria Ritvo"
drag, startPoint x: 177, startPoint y: 30, endPoint x: 115, endPoint y: 66, distance: 72.1
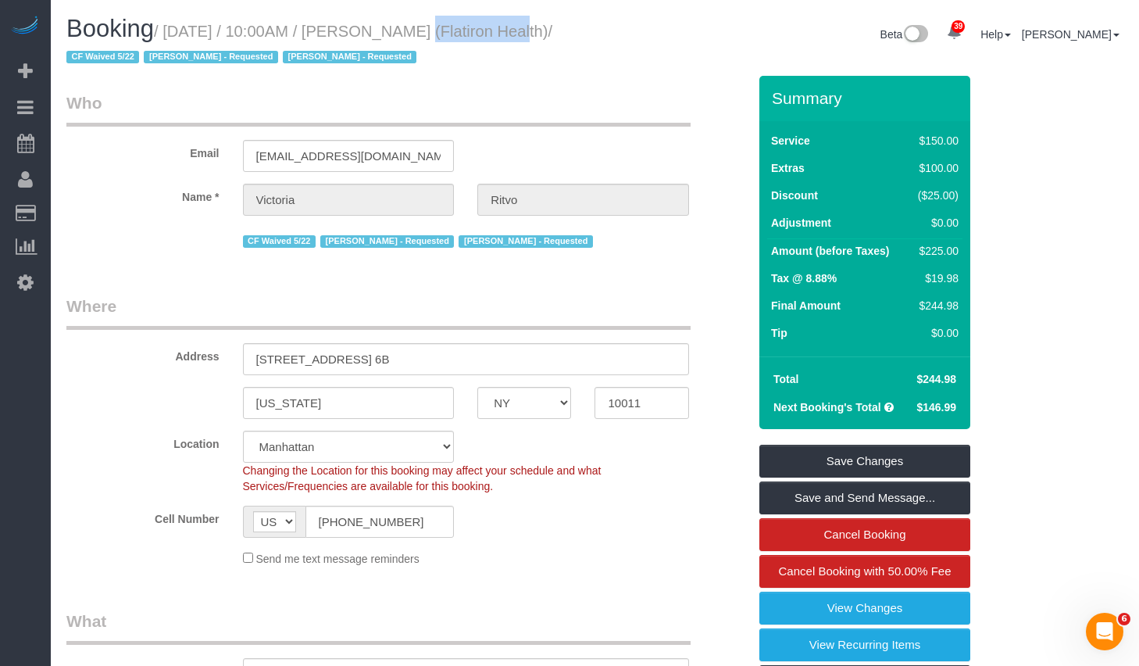
click at [115, 66] on small "/ October 14, 2025 / 10:00AM / Victoria Ritvo (Flatiron Health) / CF Waived 5/2…" at bounding box center [309, 45] width 486 height 44
copy small "October 14, 2025 / 10:00AM / Victoria Ritvo (Flatiron Health)"
